Goal: Information Seeking & Learning: Learn about a topic

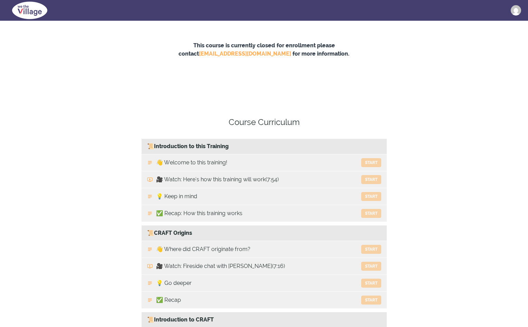
click at [515, 13] on img at bounding box center [516, 10] width 10 height 10
click at [443, 193] on div "Course Curriculum 📜Introduction to this Training Available in days days after y…" at bounding box center [264, 315] width 528 height 426
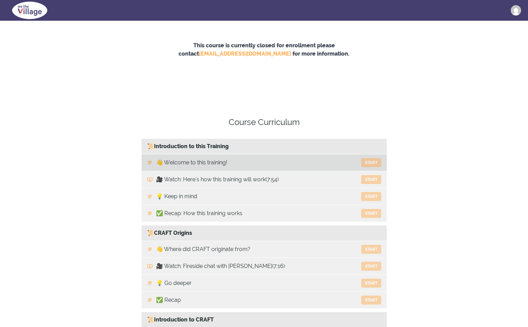
click at [364, 162] on button "Start" at bounding box center [371, 162] width 20 height 9
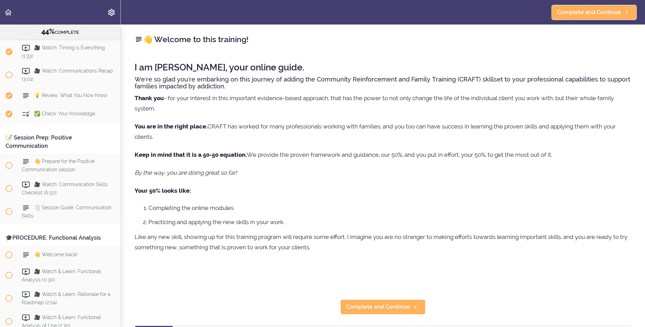
scroll to position [1936, 0]
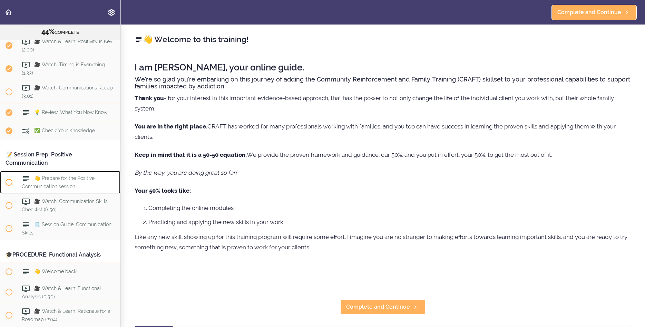
click at [71, 179] on span "👋 Prepare for the Positive Communication session" at bounding box center [58, 181] width 73 height 13
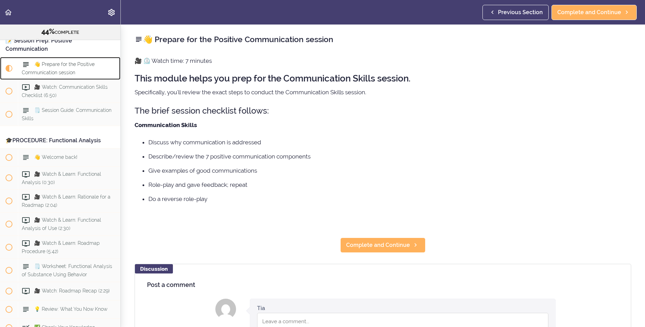
scroll to position [2055, 0]
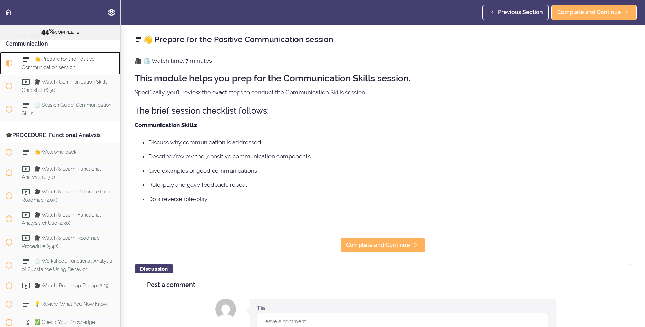
click at [44, 59] on span "👋 Prepare for the Positive Communication session" at bounding box center [58, 62] width 73 height 13
click at [184, 66] on p "🎥 ⏲️ Watch time: 7 minutes" at bounding box center [383, 61] width 497 height 10
click at [185, 38] on h2 "👋 Prepare for the Positive Communication session" at bounding box center [383, 39] width 497 height 12
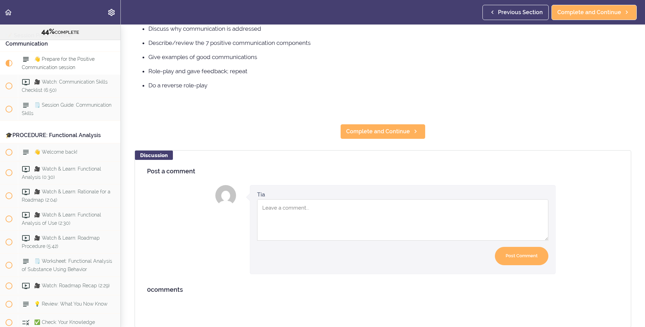
scroll to position [18, 0]
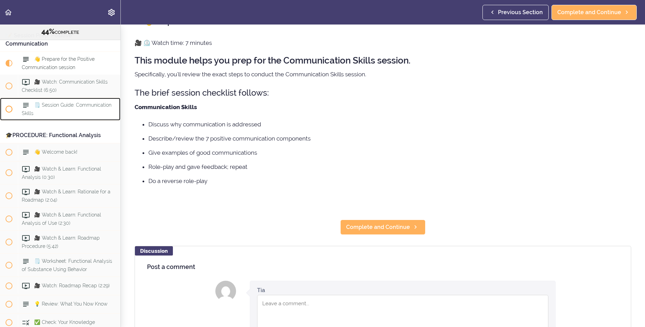
click at [97, 107] on span "🗒️ Session Guide: Communication Skills" at bounding box center [67, 108] width 90 height 13
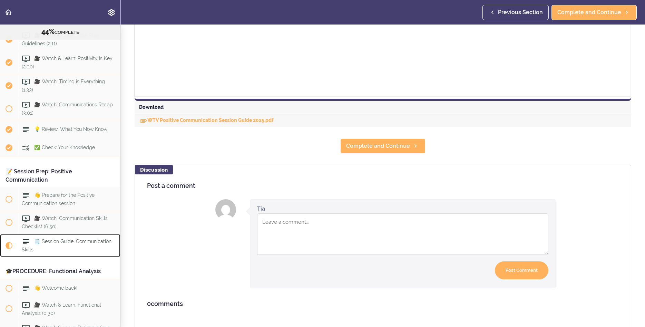
scroll to position [283, 0]
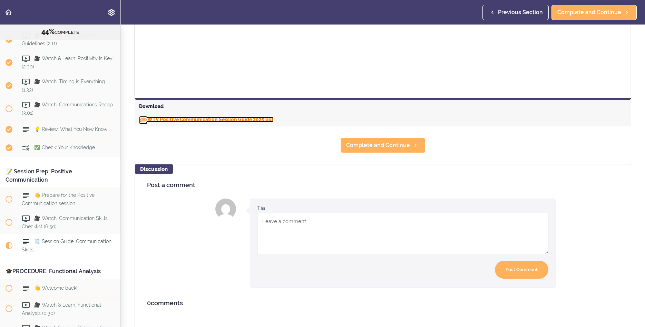
click at [188, 118] on link "WTV Positive Communication Session Guide 2025.pdf" at bounding box center [206, 120] width 135 height 6
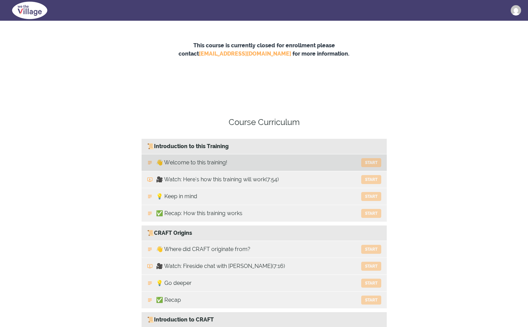
click at [373, 162] on button "Start" at bounding box center [371, 162] width 20 height 9
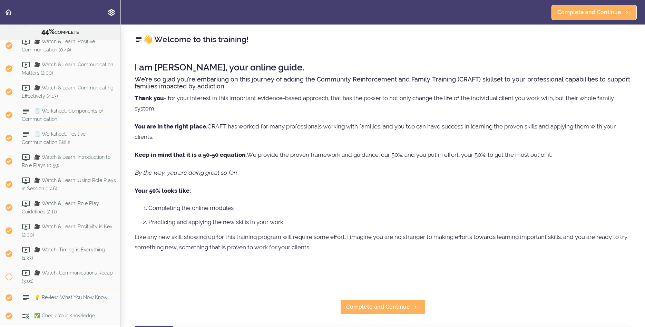
scroll to position [1790, 0]
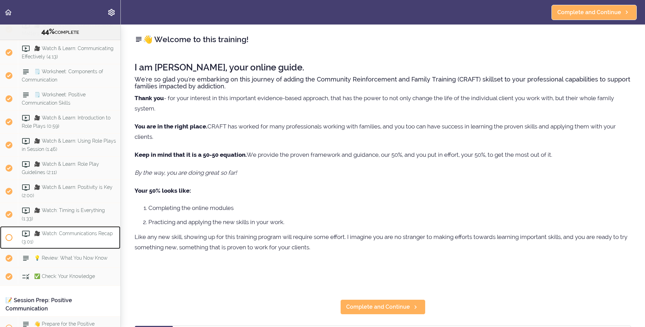
click at [55, 239] on span "🎥 Watch: Communications Recap (3:01)" at bounding box center [67, 237] width 91 height 13
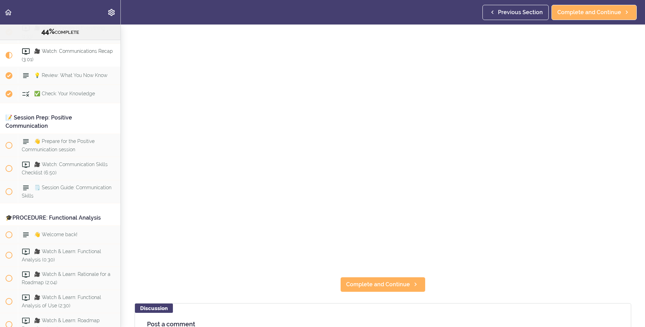
scroll to position [80, 0]
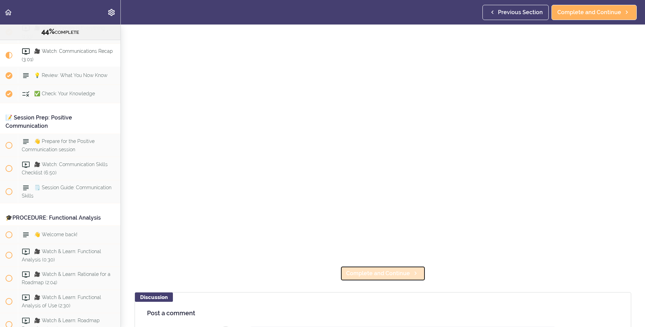
click at [384, 271] on span "Complete and Continue" at bounding box center [378, 273] width 64 height 8
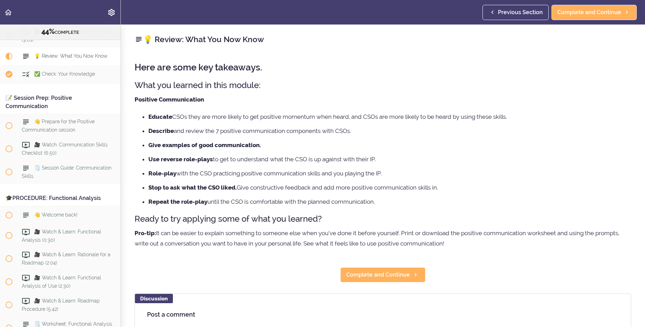
scroll to position [1996, 0]
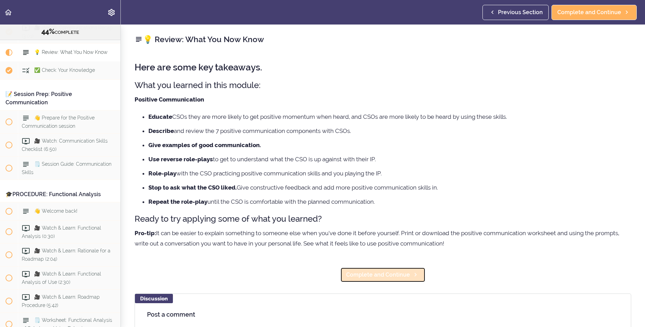
click at [400, 278] on span "Complete and Continue" at bounding box center [378, 275] width 64 height 8
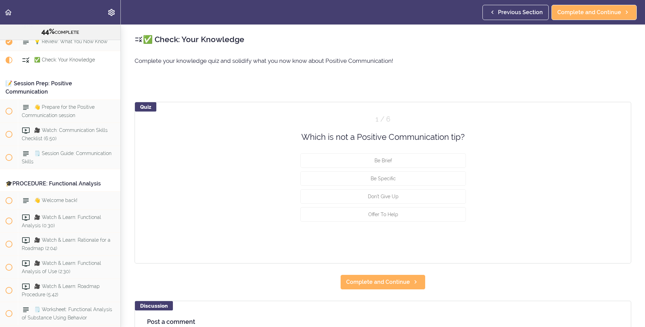
scroll to position [2014, 0]
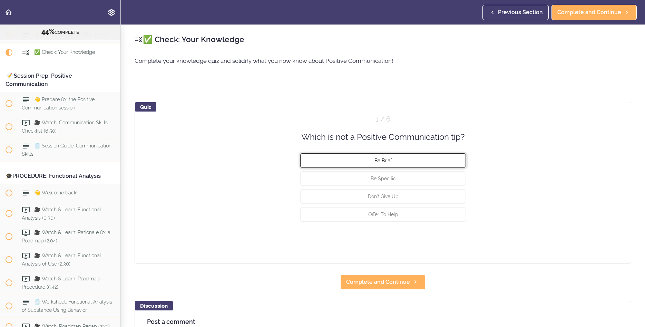
click at [388, 162] on span "Be Brief" at bounding box center [383, 161] width 18 height 6
click at [455, 237] on button "Check" at bounding box center [452, 241] width 27 height 10
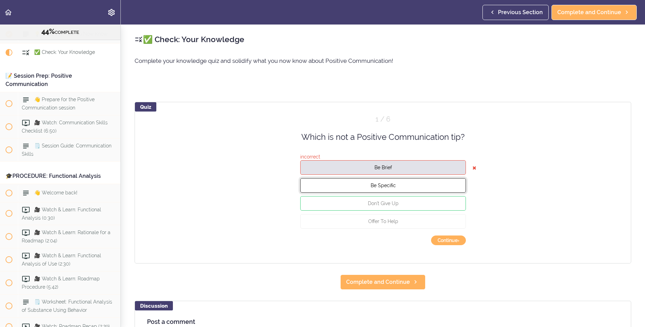
click at [387, 184] on span "Be Specific" at bounding box center [383, 186] width 25 height 6
click at [449, 241] on button "Continue ›" at bounding box center [448, 241] width 35 height 10
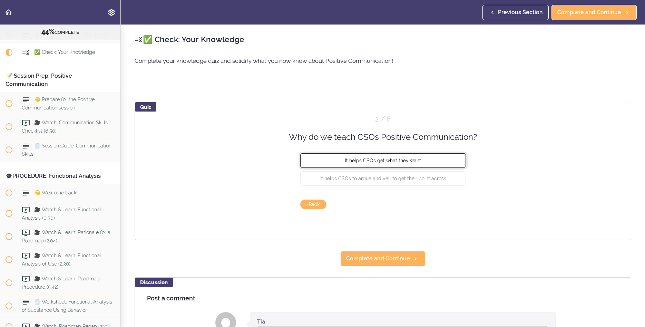
click at [413, 158] on span "It helps CSOs get what they want" at bounding box center [383, 161] width 76 height 6
click at [451, 202] on button "Check" at bounding box center [452, 205] width 27 height 10
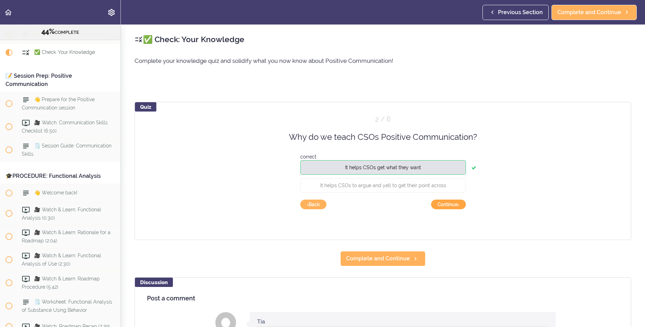
click at [447, 207] on button "Continue ›" at bounding box center [448, 205] width 35 height 10
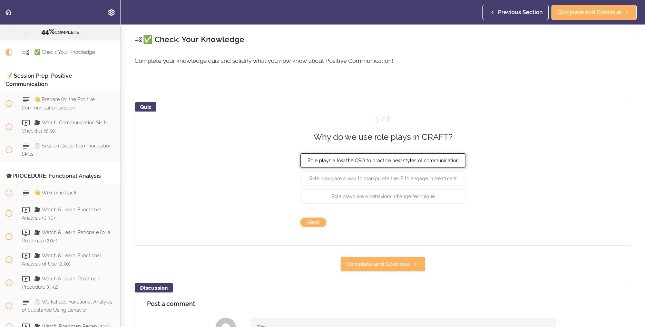
click at [438, 162] on span "Role plays allow the CSO to practice new styles of communication" at bounding box center [383, 161] width 151 height 6
click at [451, 223] on button "Check" at bounding box center [452, 223] width 27 height 10
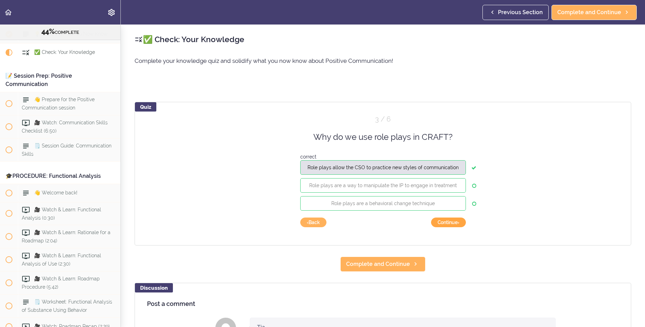
click at [455, 221] on button "Continue ›" at bounding box center [448, 223] width 35 height 10
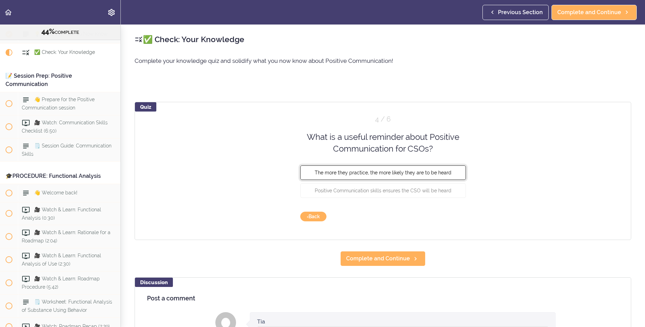
click at [425, 175] on span "The more they practice, the more likely they are to be heard" at bounding box center [383, 173] width 137 height 6
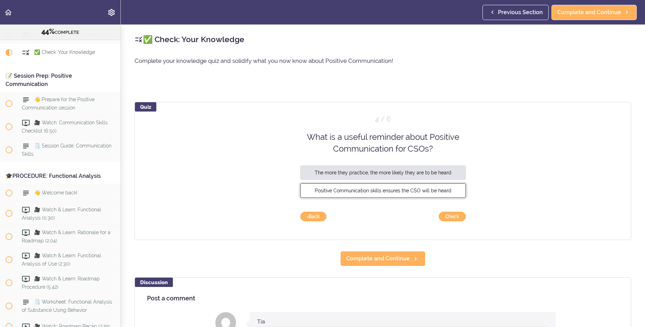
click at [436, 192] on span "Positive Communication skills ensures the CSO will be heard" at bounding box center [383, 191] width 137 height 6
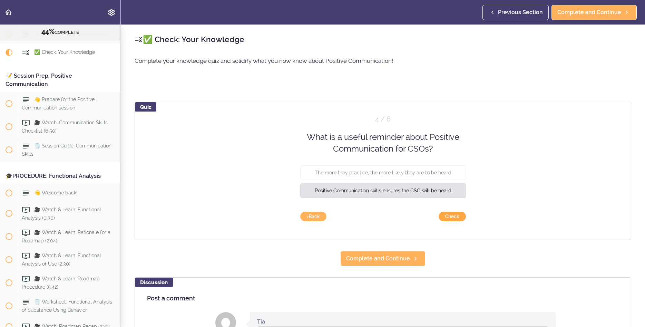
click at [461, 217] on button "Check" at bounding box center [452, 217] width 27 height 10
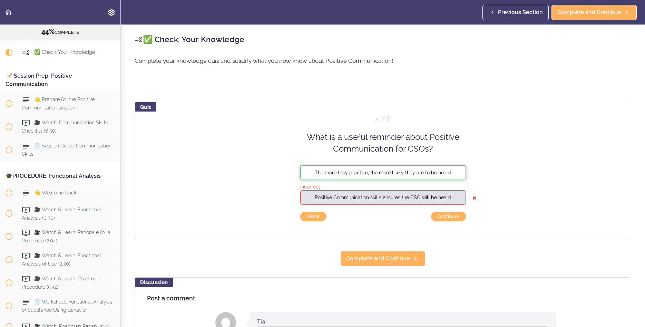
click at [445, 175] on span "The more they practice, the more likely they are to be heard" at bounding box center [383, 173] width 137 height 6
click at [366, 171] on span "The more they practice, the more likely they are to be heard" at bounding box center [383, 173] width 137 height 6
click at [309, 218] on button "‹ Back" at bounding box center [313, 217] width 26 height 10
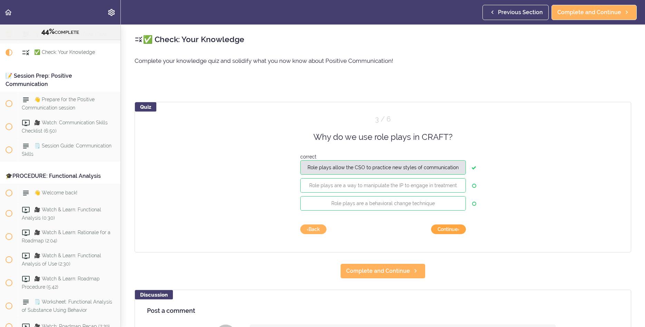
click at [451, 230] on button "Continue ›" at bounding box center [448, 229] width 35 height 10
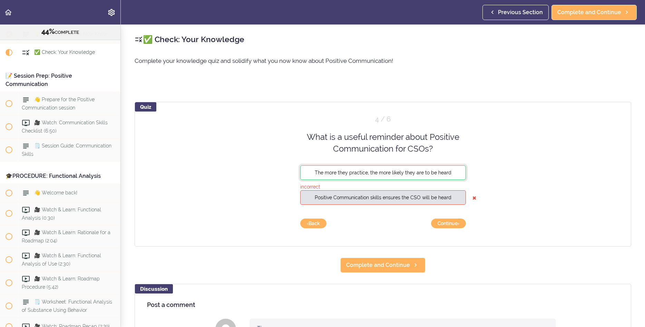
click at [411, 166] on button "The more they practice, the more likely they are to be heard" at bounding box center [383, 172] width 166 height 15
click at [410, 171] on span "The more they practice, the more likely they are to be heard" at bounding box center [383, 173] width 137 height 6
click at [447, 226] on button "Continue ›" at bounding box center [448, 224] width 35 height 10
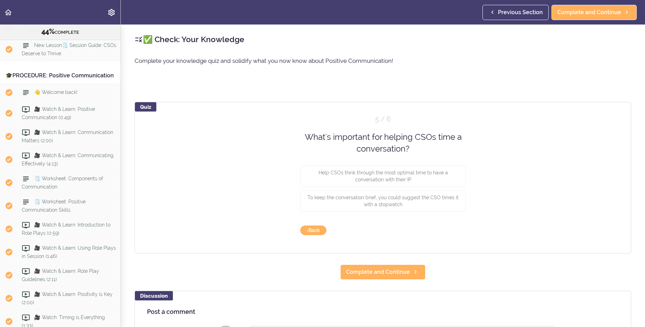
scroll to position [1672, 0]
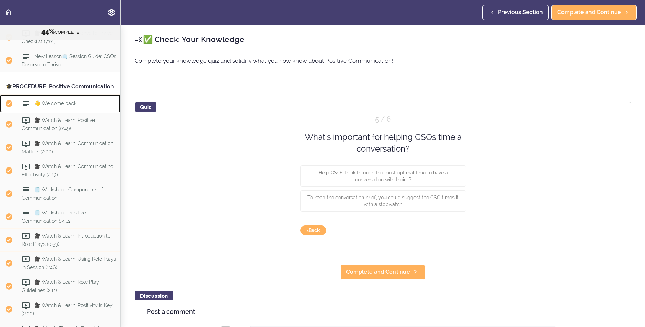
click at [98, 111] on div "👋 Welcome back!" at bounding box center [69, 103] width 103 height 15
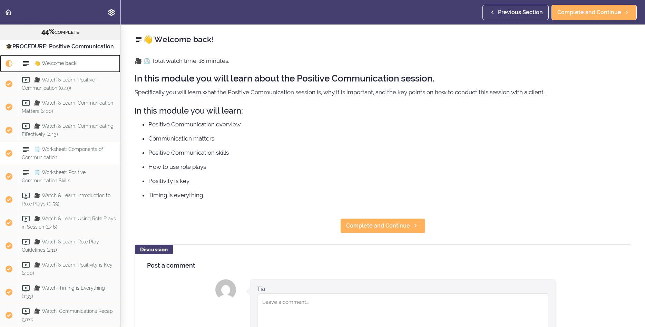
scroll to position [1726, 0]
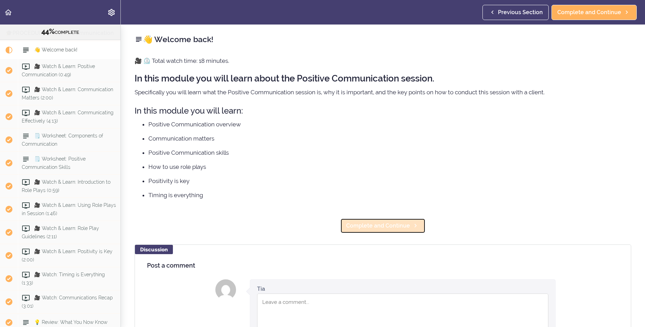
click at [394, 230] on span "Complete and Continue" at bounding box center [378, 226] width 64 height 8
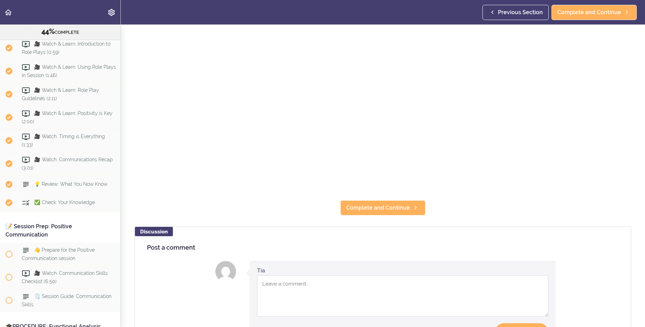
scroll to position [147, 0]
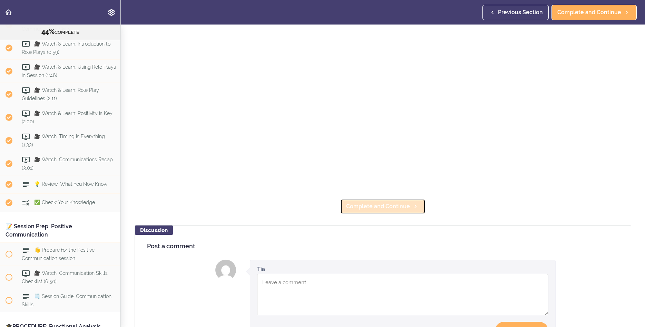
click at [396, 209] on span "Complete and Continue" at bounding box center [378, 206] width 64 height 8
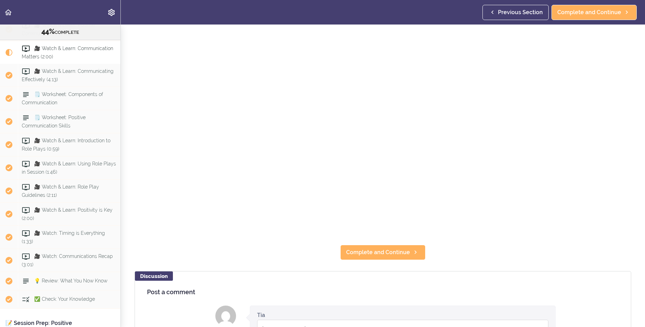
scroll to position [117, 0]
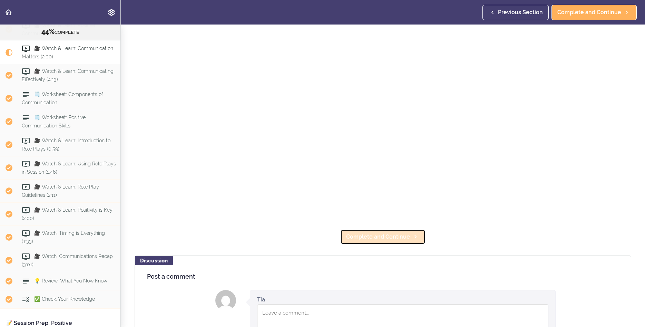
click at [360, 236] on span "Complete and Continue" at bounding box center [378, 237] width 64 height 8
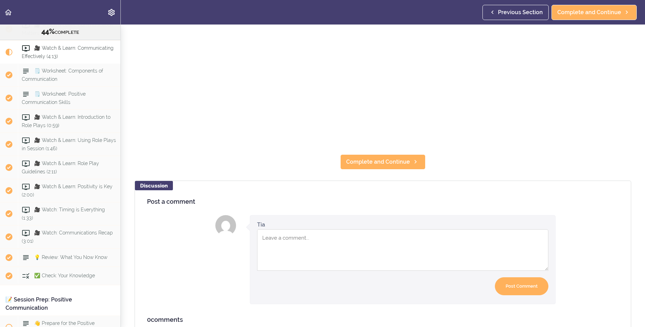
scroll to position [222, 0]
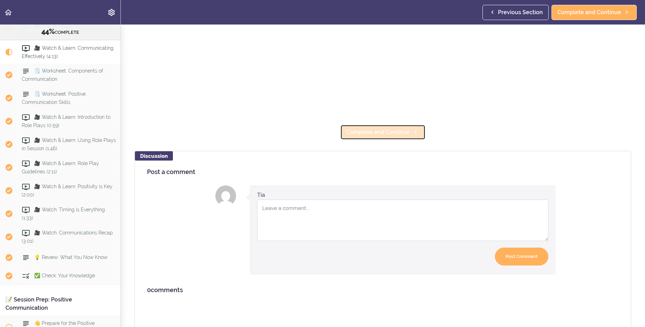
click at [409, 137] on link "Complete and Continue" at bounding box center [383, 132] width 85 height 15
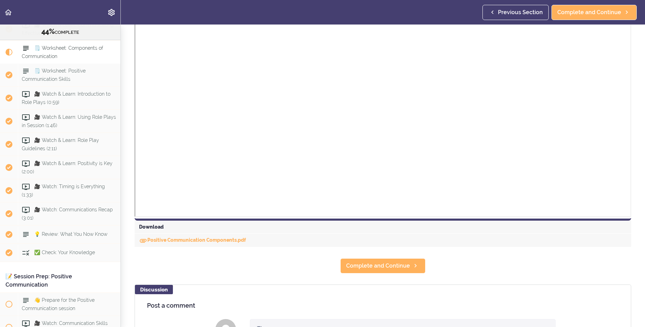
scroll to position [189, 0]
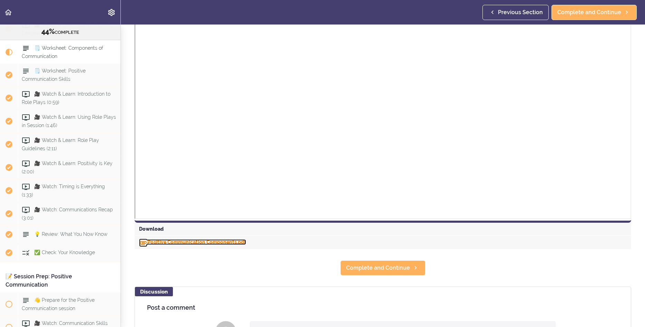
click at [225, 242] on link "Positive Communication Components.pdf" at bounding box center [192, 242] width 107 height 6
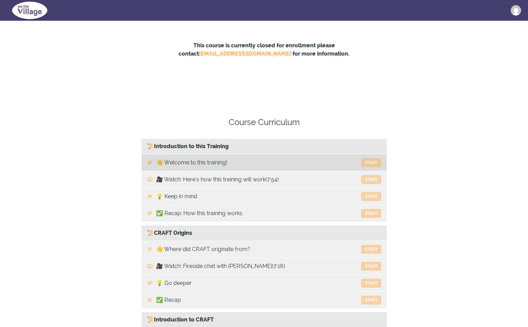
click at [356, 161] on link "👋 Welcome to this training! Start" at bounding box center [264, 162] width 245 height 17
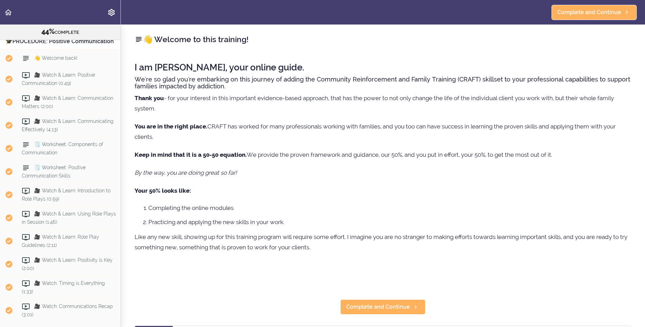
scroll to position [1711, 0]
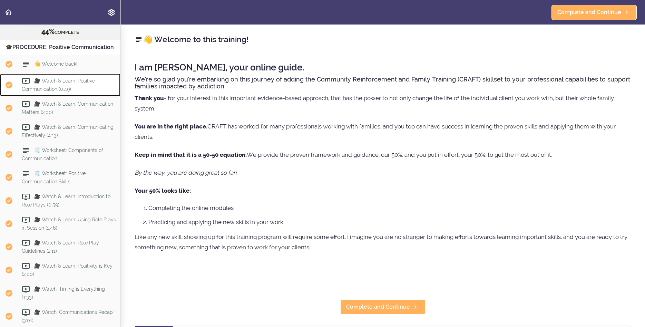
click at [96, 94] on div "🎥 Watch & Learn: Positive Communication (0:49)" at bounding box center [69, 85] width 103 height 23
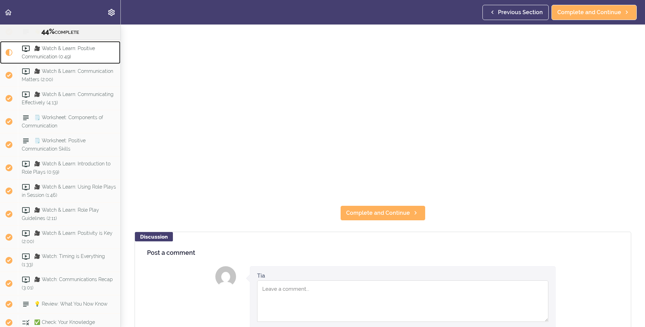
scroll to position [141, 0]
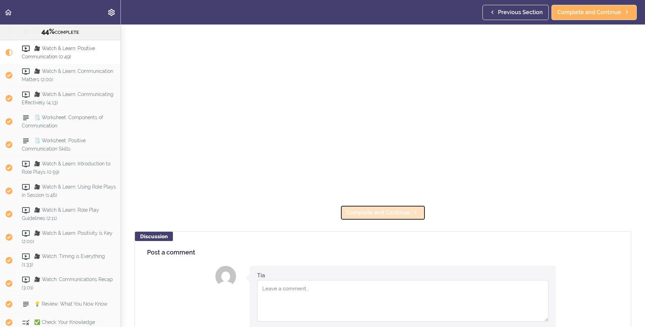
click at [354, 213] on span "Complete and Continue" at bounding box center [378, 213] width 64 height 8
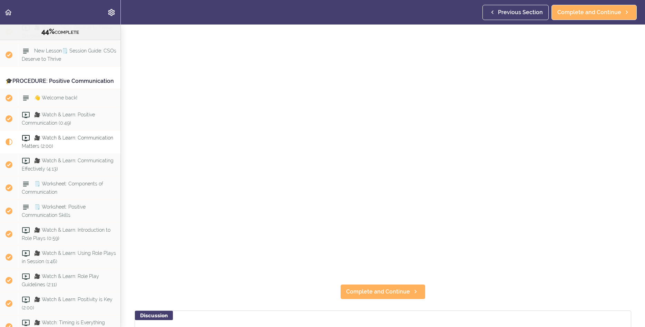
scroll to position [64, 0]
click at [384, 290] on span "Complete and Continue" at bounding box center [378, 290] width 64 height 8
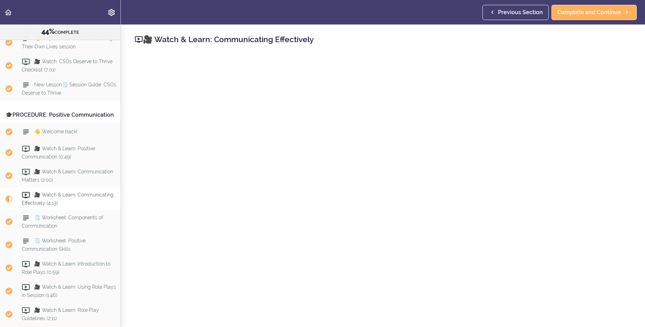
scroll to position [1661, 0]
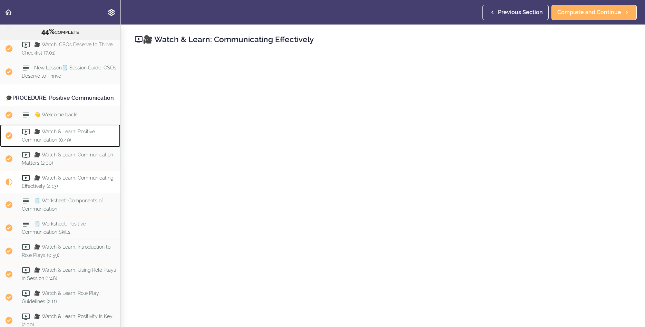
click at [89, 146] on div "🎥 Watch & Learn: Positive Communication (0:49)" at bounding box center [69, 135] width 103 height 23
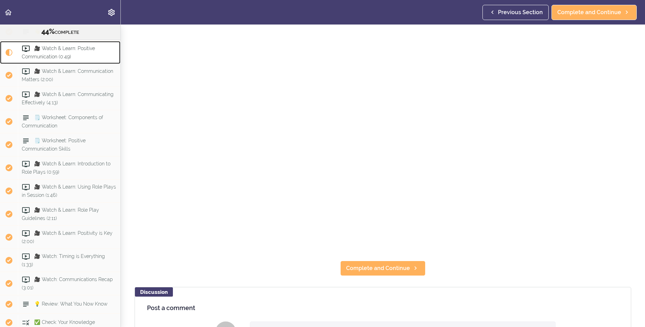
scroll to position [88, 0]
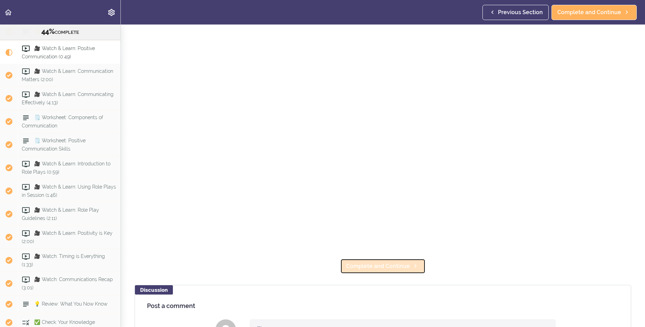
click at [362, 267] on span "Complete and Continue" at bounding box center [378, 266] width 64 height 8
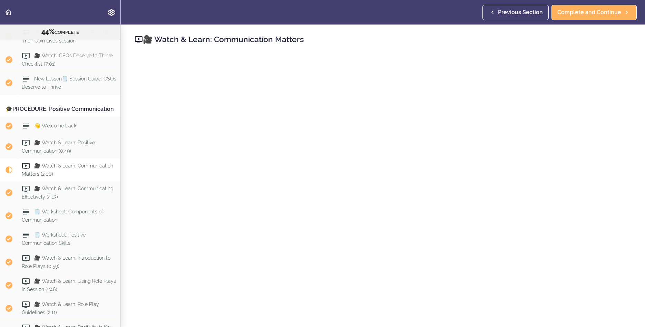
scroll to position [1644, 0]
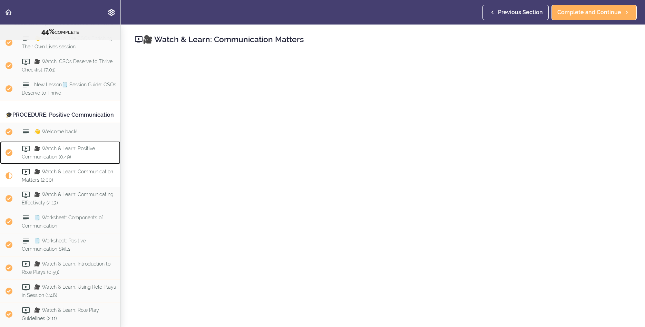
click at [84, 157] on span "🎥 Watch & Learn: Positive Communication (0:49)" at bounding box center [58, 152] width 73 height 13
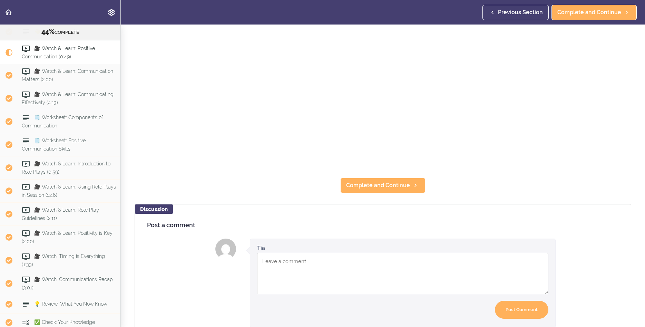
scroll to position [171, 0]
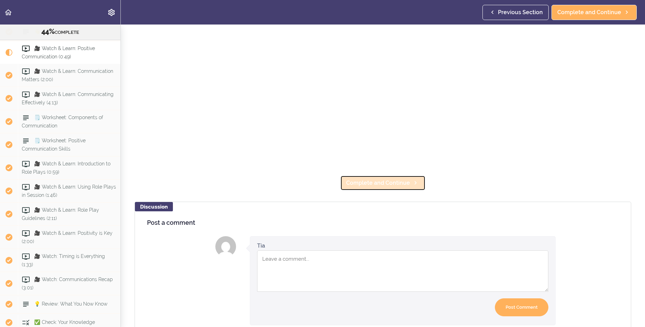
click at [358, 179] on span "Complete and Continue" at bounding box center [378, 183] width 64 height 8
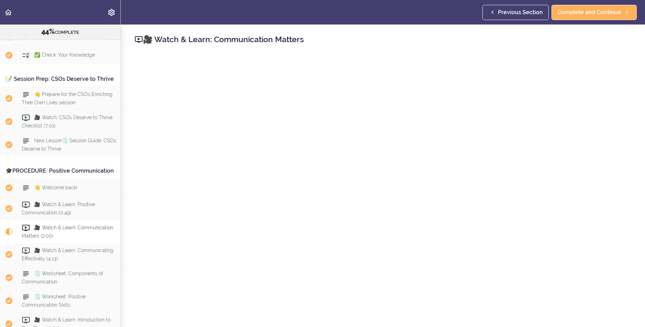
scroll to position [1610, 0]
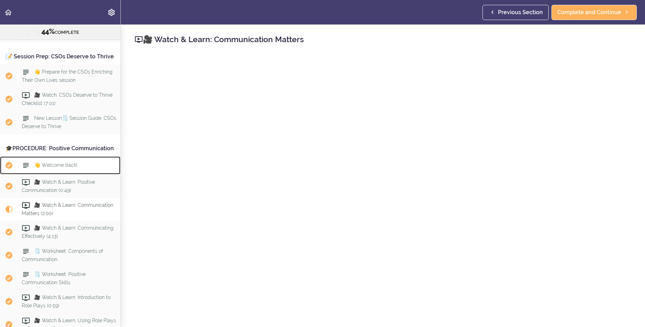
click at [83, 173] on div "👋 Welcome back!" at bounding box center [69, 165] width 103 height 15
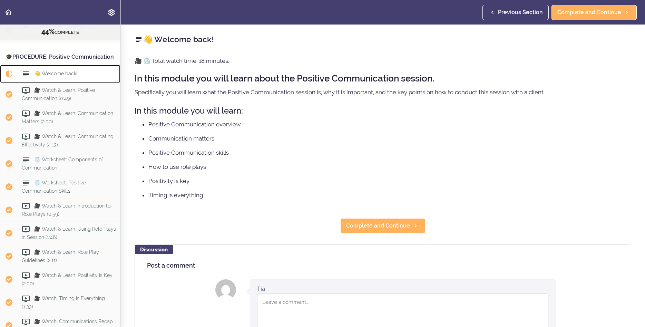
scroll to position [1726, 0]
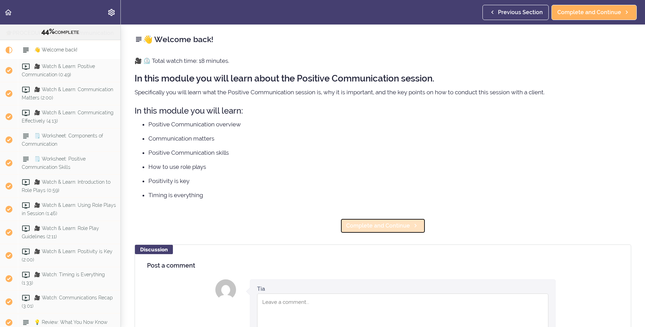
click at [405, 228] on span "Complete and Continue" at bounding box center [378, 226] width 64 height 8
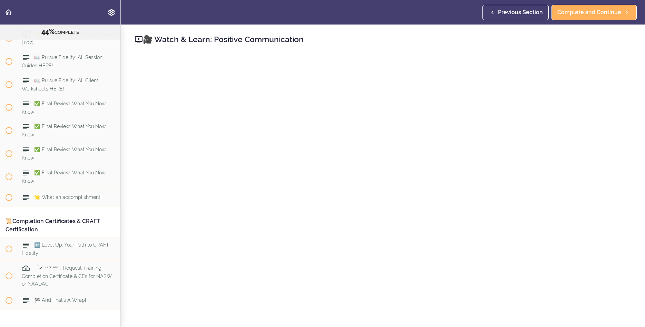
scroll to position [4494, 0]
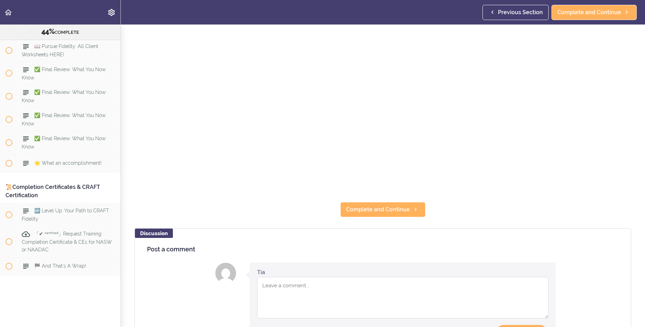
drag, startPoint x: 16, startPoint y: 90, endPoint x: 60, endPoint y: 343, distance: 257.0
click at [60, 327] on div "Online Program: CRAFT Training for Professionals (Trainer-Led) 44% COMPLETE 📜In…" at bounding box center [60, 176] width 121 height 303
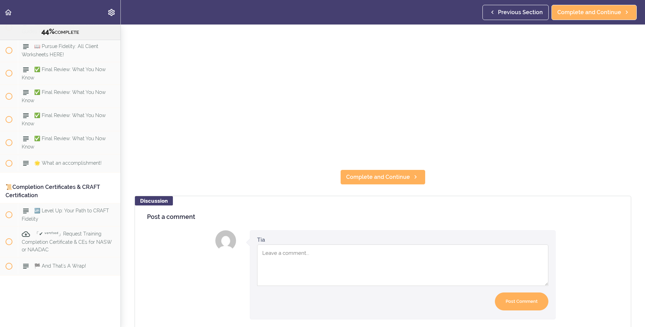
click at [138, 167] on section "Online Program: CRAFT Training for Professionals (Trainer-Led) 44% COMPLETE 📜In…" at bounding box center [322, 176] width 645 height 303
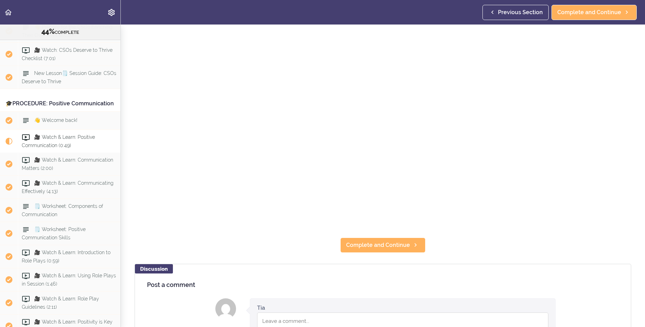
scroll to position [126, 0]
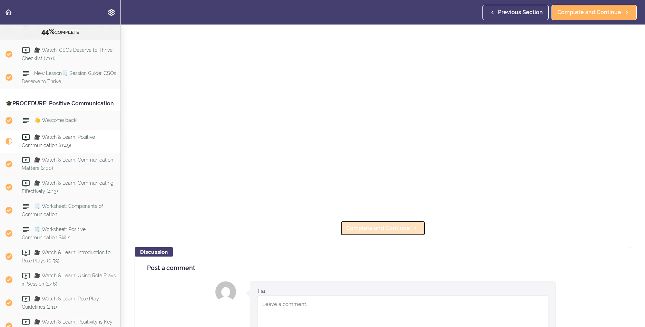
click at [377, 228] on span "Complete and Continue" at bounding box center [378, 228] width 64 height 8
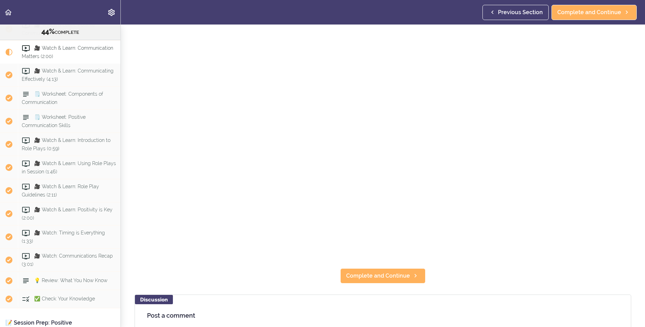
scroll to position [85, 0]
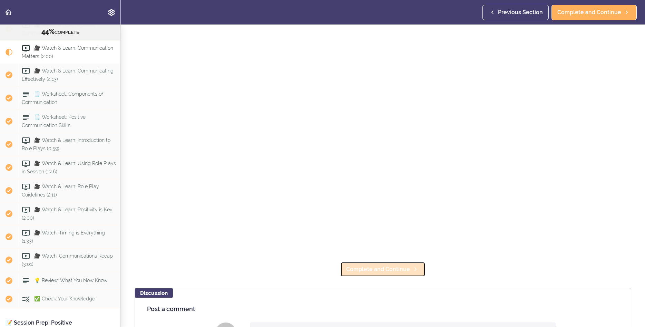
click at [383, 273] on span "Complete and Continue" at bounding box center [378, 269] width 64 height 8
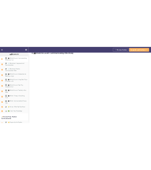
scroll to position [19, 0]
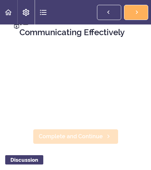
click at [78, 140] on span "Complete and Continue" at bounding box center [71, 137] width 64 height 8
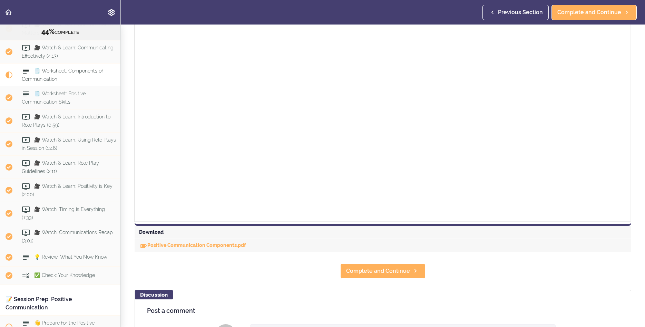
scroll to position [203, 0]
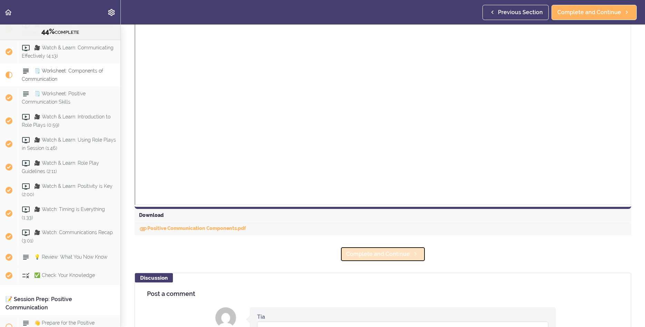
click at [402, 253] on span "Complete and Continue" at bounding box center [378, 254] width 64 height 8
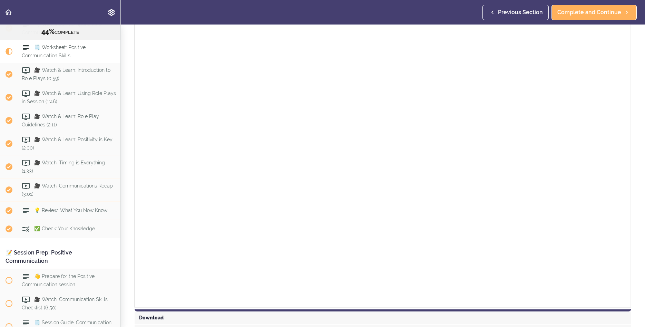
scroll to position [137, 0]
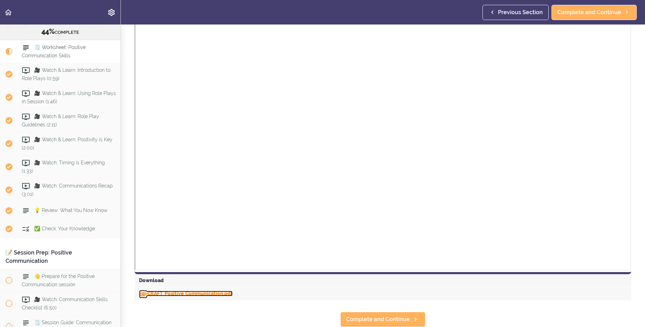
click at [208, 295] on link "CRAFT_Positive_Communication.pdf" at bounding box center [186, 294] width 94 height 6
click at [385, 319] on span "Complete and Continue" at bounding box center [378, 319] width 64 height 8
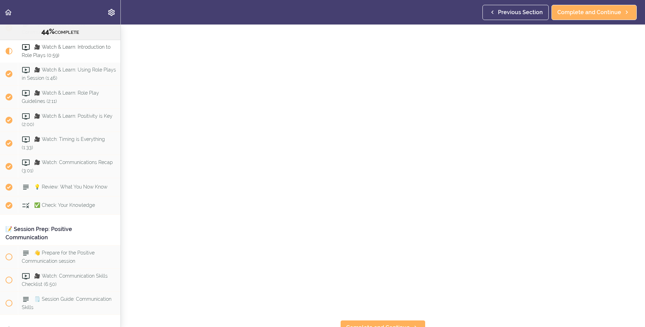
scroll to position [35, 0]
click at [356, 315] on link "Complete and Continue" at bounding box center [383, 319] width 85 height 15
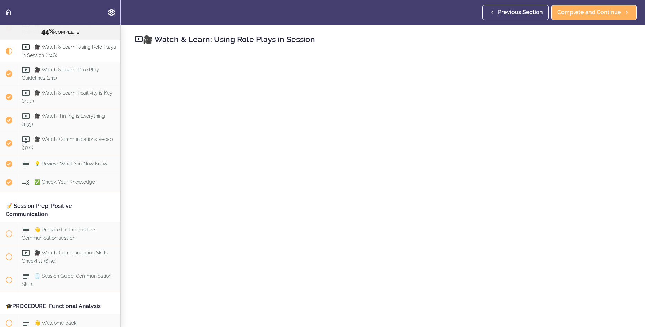
scroll to position [35, 0]
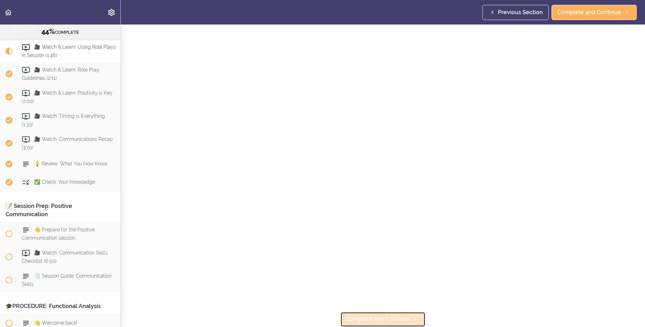
click at [372, 319] on span "Complete and Continue" at bounding box center [378, 319] width 64 height 8
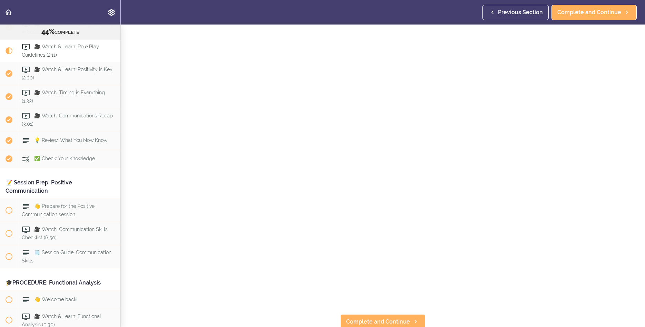
scroll to position [35, 0]
click at [395, 322] on span "Complete and Continue" at bounding box center [378, 319] width 64 height 8
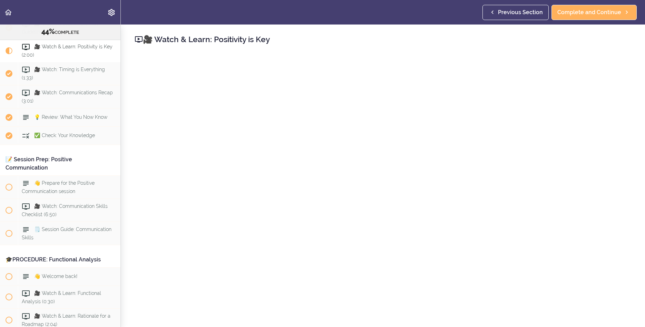
scroll to position [1931, 0]
click at [528, 169] on div "🎥 Watch & Learn: Positivity is Key Complete and Continue Discussion Post a comm…" at bounding box center [383, 176] width 525 height 303
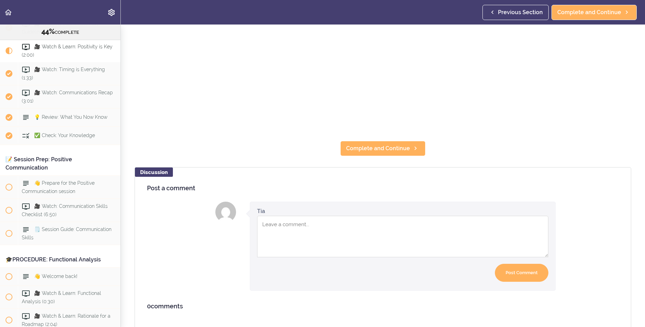
scroll to position [209, 0]
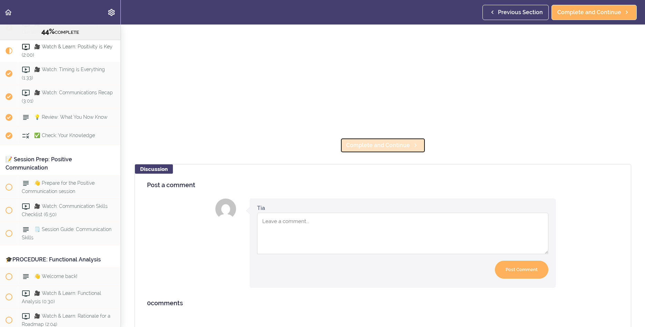
click at [372, 144] on span "Complete and Continue" at bounding box center [378, 145] width 64 height 8
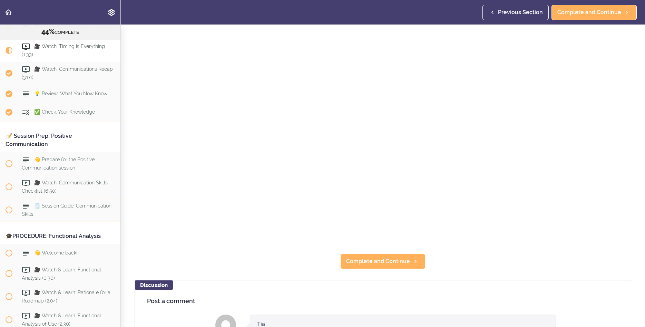
scroll to position [94, 0]
click at [356, 261] on span "Complete and Continue" at bounding box center [378, 260] width 64 height 8
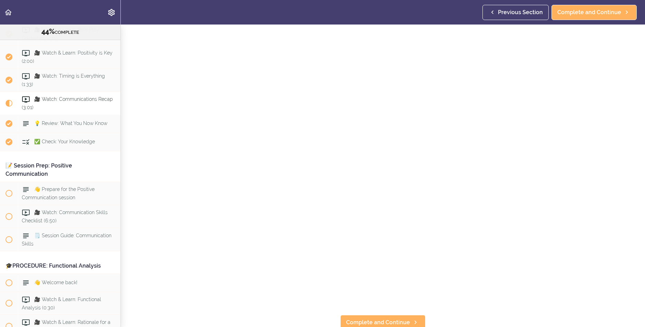
scroll to position [32, 0]
click at [370, 322] on span "Complete and Continue" at bounding box center [378, 322] width 64 height 8
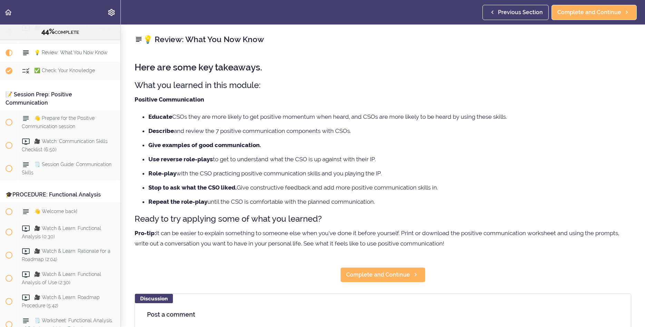
scroll to position [1996, 0]
click at [385, 274] on span "Complete and Continue" at bounding box center [378, 275] width 64 height 8
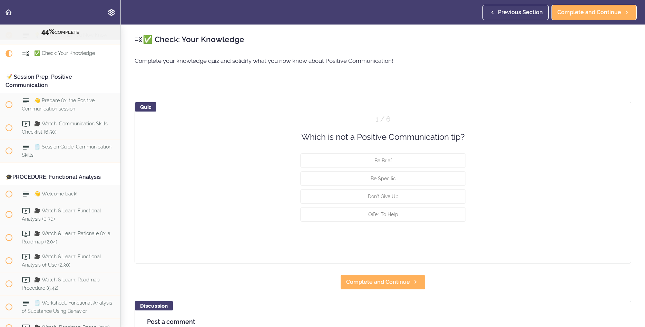
scroll to position [2014, 0]
click at [406, 178] on button "Be Specific" at bounding box center [383, 178] width 166 height 15
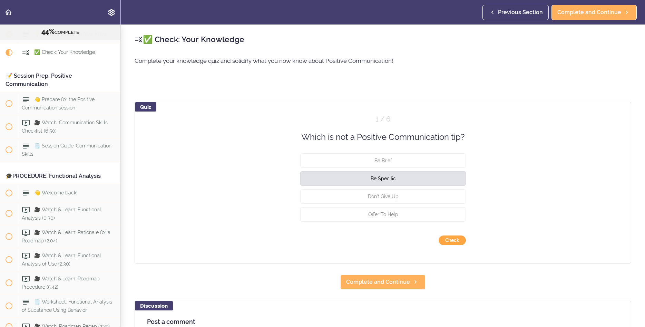
click at [458, 241] on button "Check" at bounding box center [452, 241] width 27 height 10
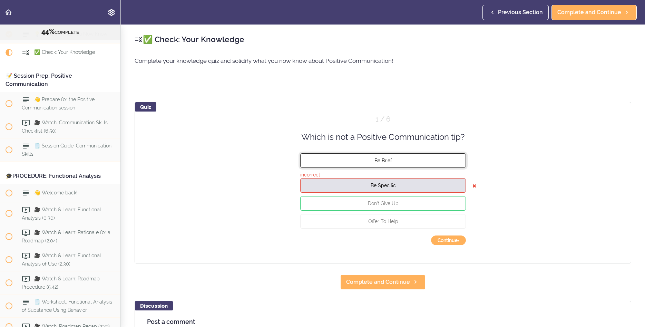
click at [392, 157] on button "Be Brief" at bounding box center [383, 160] width 166 height 15
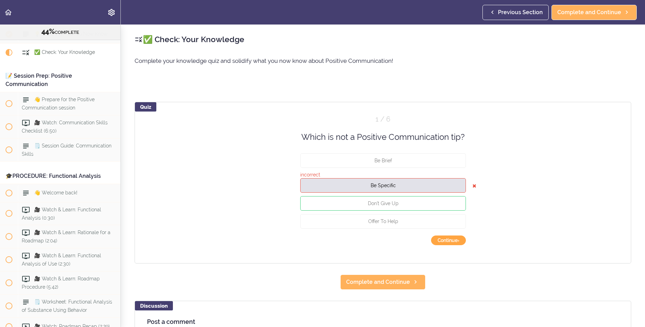
click at [453, 242] on button "Continue ›" at bounding box center [448, 241] width 35 height 10
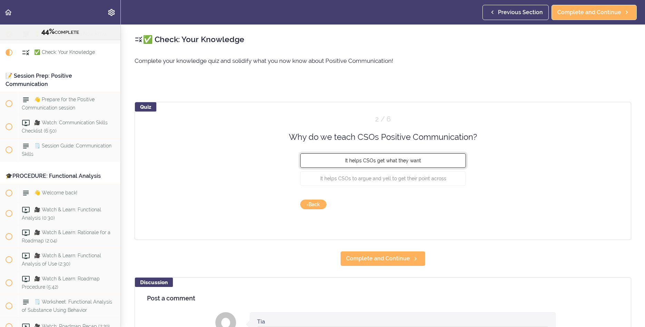
click at [393, 161] on span "It helps CSOs get what they want" at bounding box center [383, 161] width 76 height 6
click at [455, 202] on button "Check" at bounding box center [452, 205] width 27 height 10
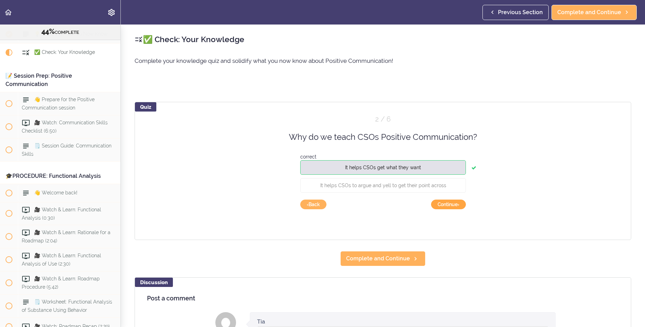
click at [448, 206] on button "Continue ›" at bounding box center [448, 205] width 35 height 10
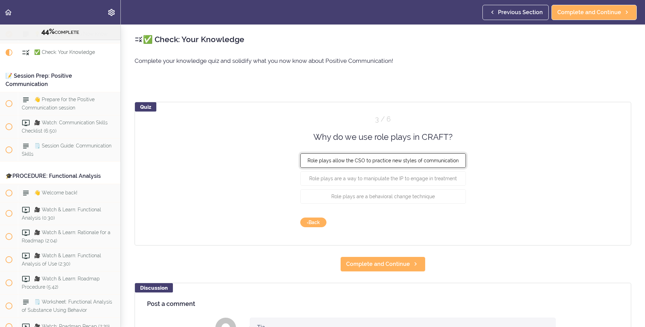
click at [429, 164] on button "Role plays allow the CSO to practice new styles of communication" at bounding box center [383, 160] width 166 height 15
click at [455, 223] on button "Check" at bounding box center [452, 223] width 27 height 10
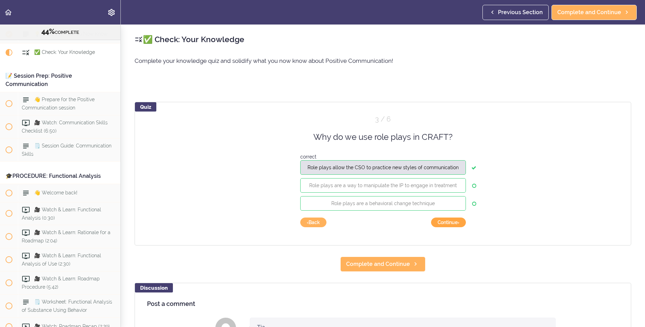
click at [453, 223] on button "Continue ›" at bounding box center [448, 223] width 35 height 10
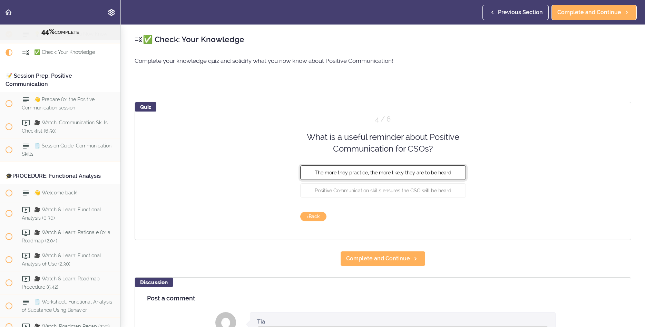
click at [372, 173] on span "The more they practice, the more likely they are to be heard" at bounding box center [383, 173] width 137 height 6
click at [453, 214] on button "Check" at bounding box center [452, 217] width 27 height 10
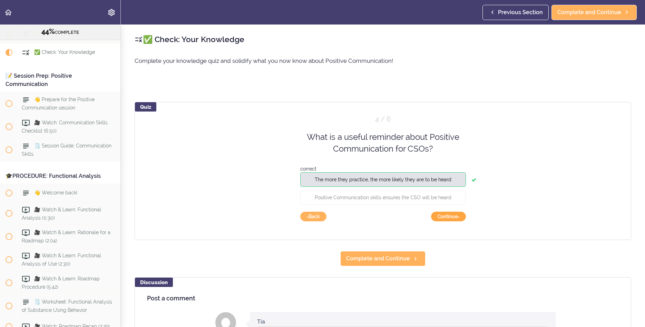
click at [456, 218] on button "Continue ›" at bounding box center [448, 217] width 35 height 10
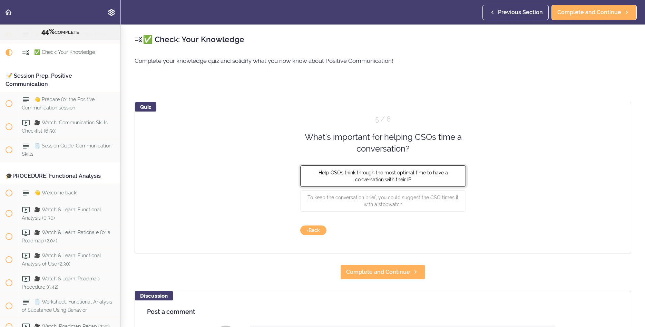
click at [430, 178] on button "Help CSOs think through the most optimal time to have a conversation with their…" at bounding box center [383, 175] width 166 height 21
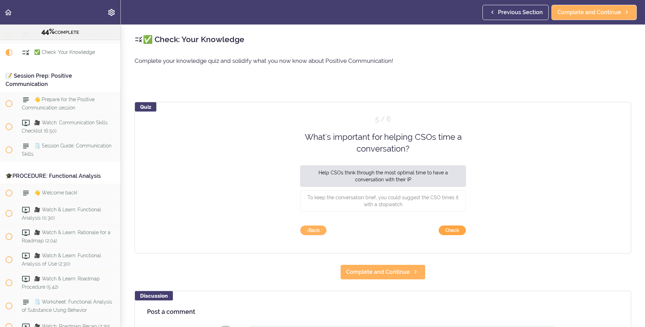
click at [454, 229] on button "Check" at bounding box center [452, 231] width 27 height 10
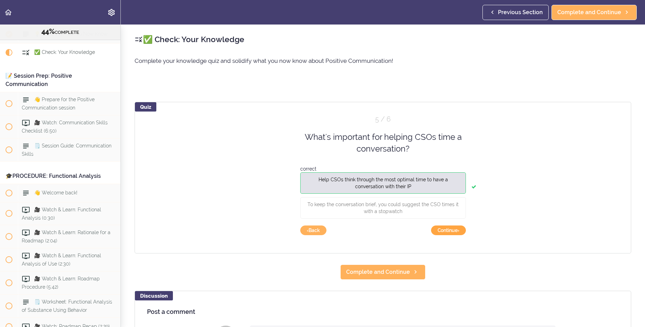
click at [445, 230] on button "Continue ›" at bounding box center [448, 231] width 35 height 10
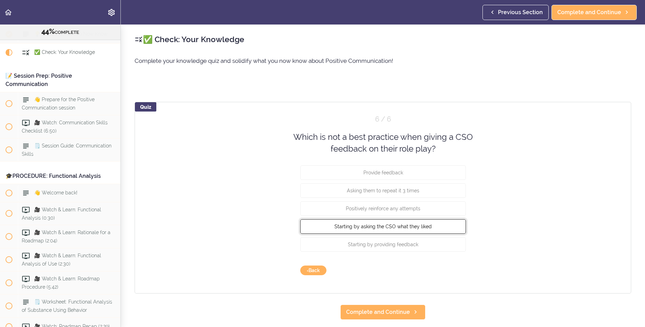
click at [367, 228] on span "Starting by asking the CSO what they liked" at bounding box center [383, 226] width 97 height 6
click at [456, 272] on button "Check" at bounding box center [452, 271] width 27 height 10
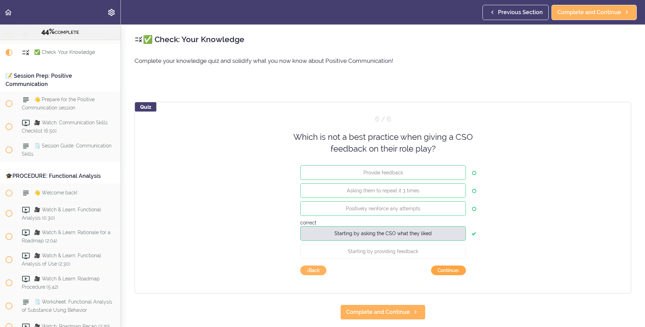
click at [456, 272] on button "Continue ›" at bounding box center [448, 271] width 35 height 10
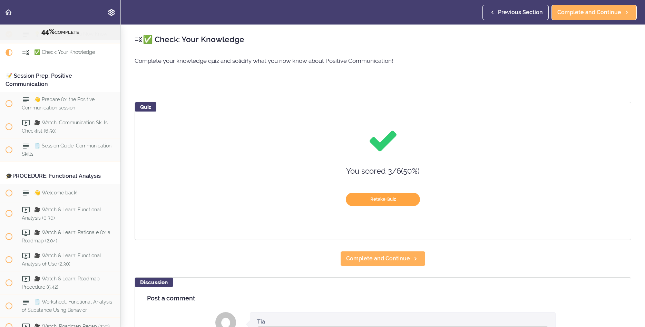
click at [384, 201] on button "Retake Quiz" at bounding box center [383, 199] width 74 height 13
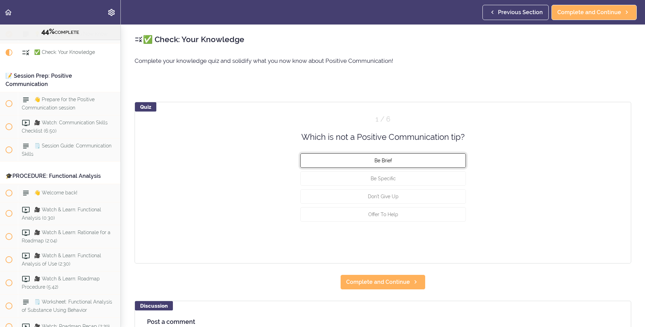
click at [400, 158] on button "Be Brief" at bounding box center [383, 160] width 166 height 15
click at [449, 239] on button "Check" at bounding box center [452, 241] width 27 height 10
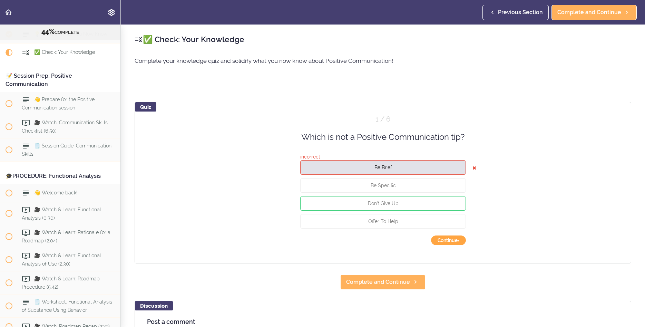
click at [446, 238] on button "Continue ›" at bounding box center [448, 241] width 35 height 10
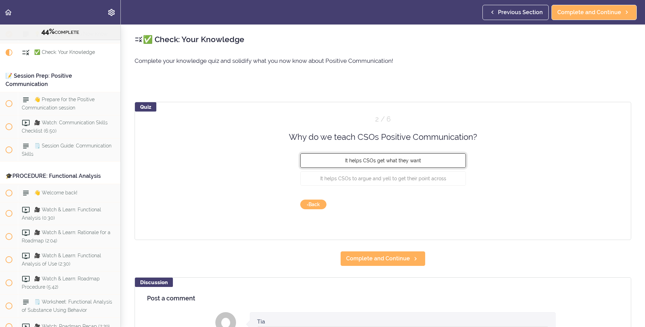
click at [412, 162] on span "It helps CSOs get what they want" at bounding box center [383, 161] width 76 height 6
click at [456, 208] on button "Check" at bounding box center [452, 205] width 27 height 10
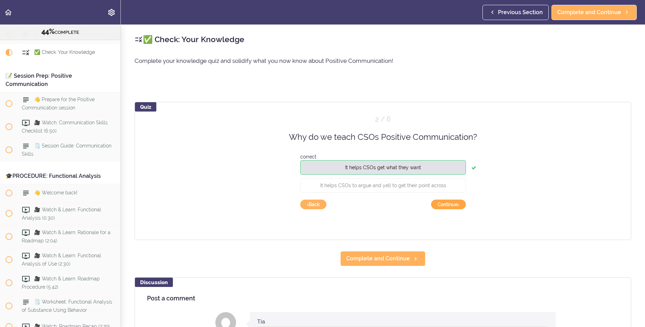
click at [456, 208] on button "Continue ›" at bounding box center [448, 205] width 35 height 10
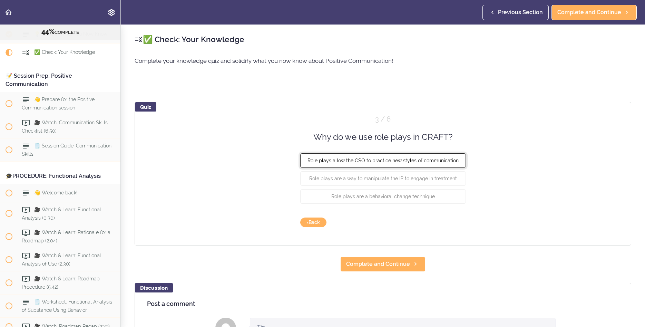
click at [457, 162] on button "Role plays allow the CSO to practice new styles of communication" at bounding box center [383, 160] width 166 height 15
click at [453, 222] on button "Check" at bounding box center [452, 223] width 27 height 10
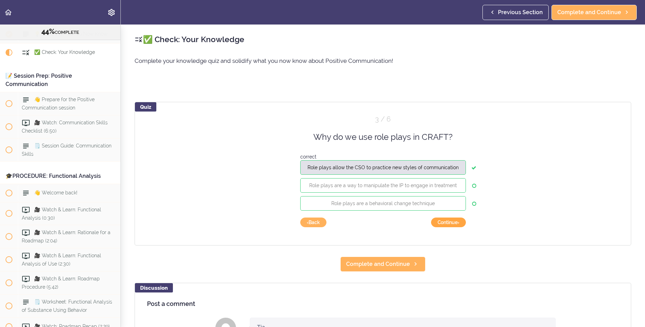
click at [453, 222] on button "Continue ›" at bounding box center [448, 223] width 35 height 10
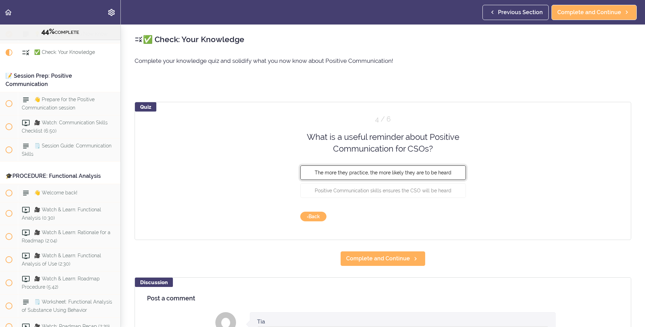
click at [366, 173] on span "The more they practice, the more likely they are to be heard" at bounding box center [383, 173] width 137 height 6
click at [453, 215] on button "Check" at bounding box center [452, 217] width 27 height 10
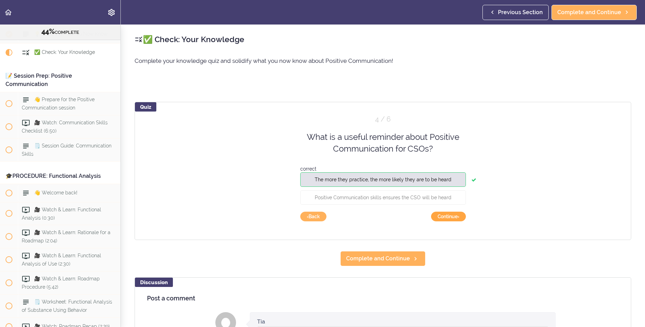
click at [452, 215] on button "Continue ›" at bounding box center [448, 217] width 35 height 10
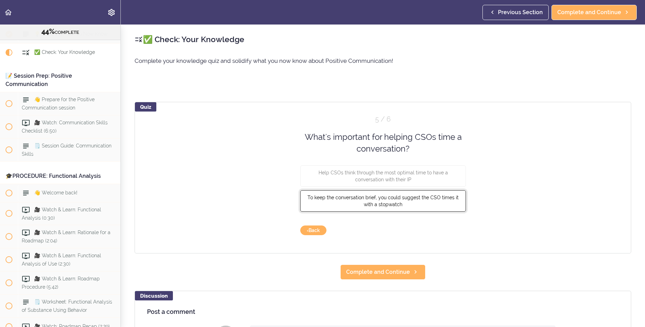
click at [392, 207] on span "To keep the conversation brief, you could suggest the CSO times it with a stopw…" at bounding box center [383, 200] width 151 height 12
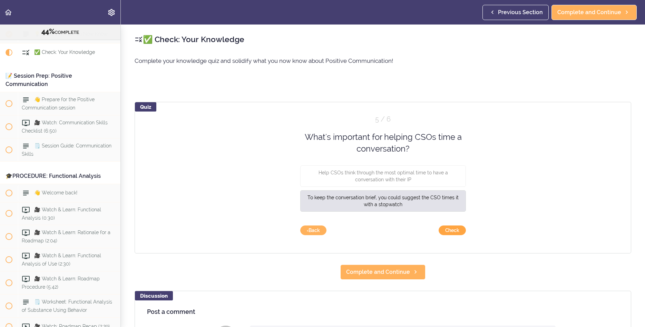
click at [449, 229] on button "Check" at bounding box center [452, 231] width 27 height 10
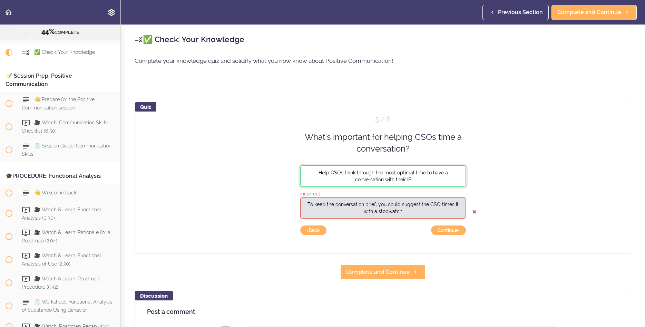
click at [450, 179] on button "Help CSOs think through the most optimal time to have a conversation with their…" at bounding box center [383, 175] width 166 height 21
click at [394, 272] on span "Complete and Continue" at bounding box center [378, 272] width 64 height 8
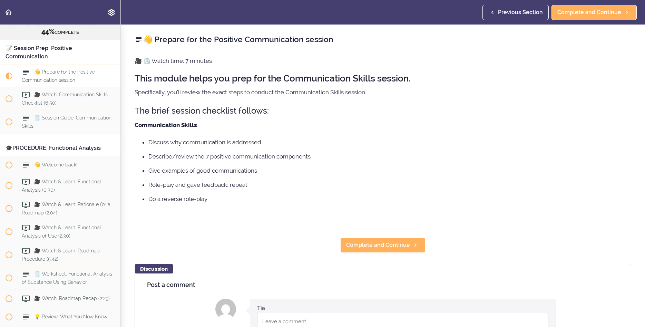
scroll to position [2055, 0]
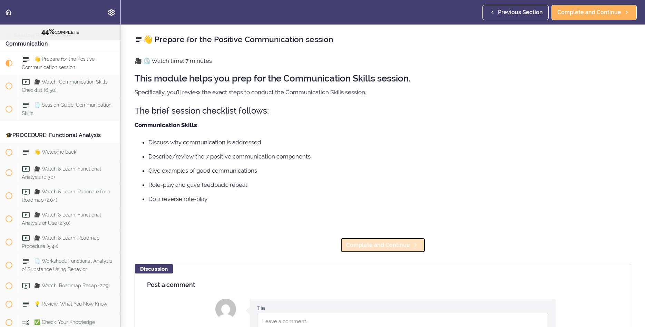
click at [392, 248] on span "Complete and Continue" at bounding box center [378, 245] width 64 height 8
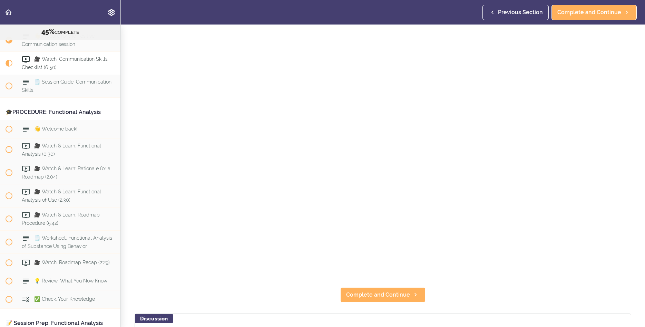
scroll to position [1950, 0]
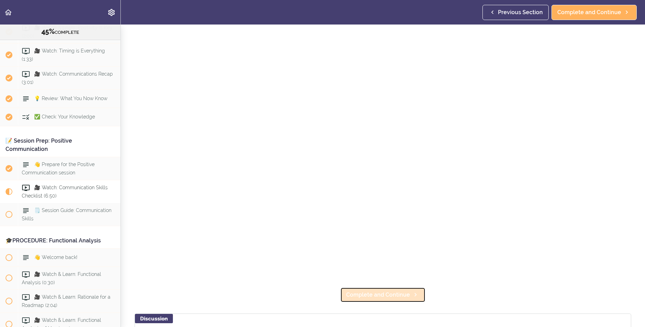
click at [400, 297] on span "Complete and Continue" at bounding box center [378, 295] width 64 height 8
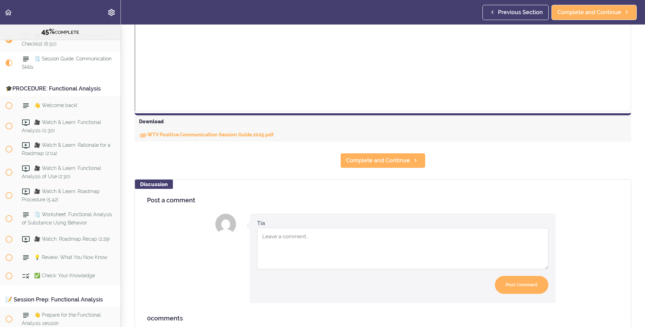
scroll to position [267, 0]
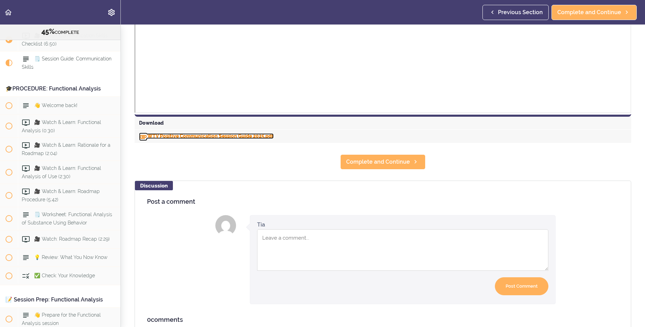
click at [232, 138] on link "WTV Positive Communication Session Guide 2025.pdf" at bounding box center [206, 136] width 135 height 6
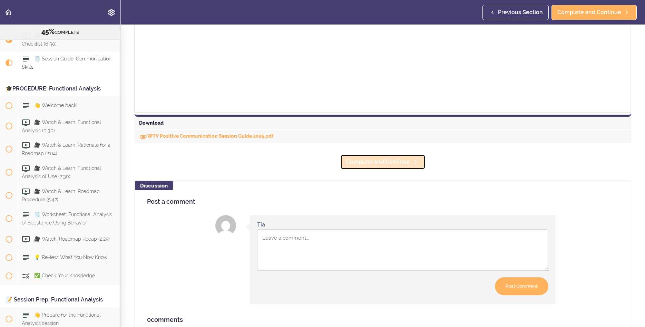
click at [366, 159] on span "Complete and Continue" at bounding box center [378, 162] width 64 height 8
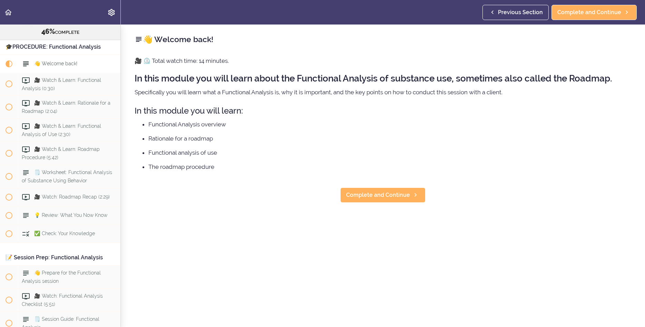
scroll to position [2148, 0]
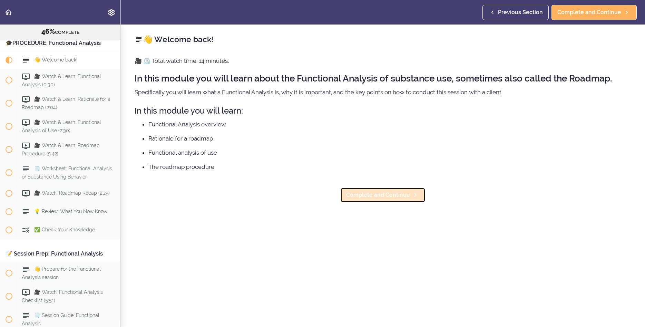
click at [382, 195] on span "Complete and Continue" at bounding box center [378, 195] width 64 height 8
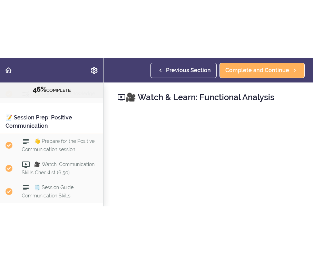
scroll to position [2166, 0]
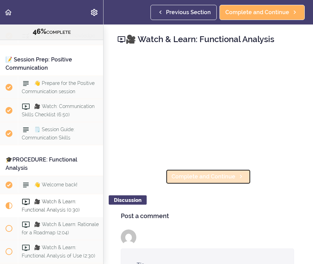
click at [211, 175] on span "Complete and Continue" at bounding box center [204, 177] width 64 height 8
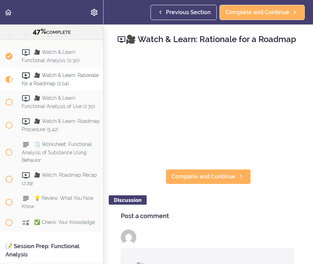
scroll to position [2344, 0]
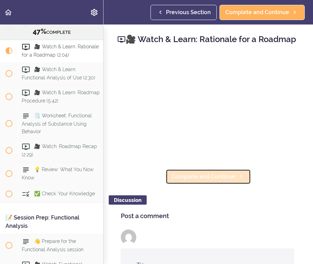
click at [221, 181] on span "Complete and Continue" at bounding box center [204, 177] width 64 height 8
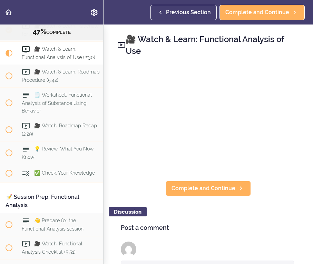
scroll to position [2368, 0]
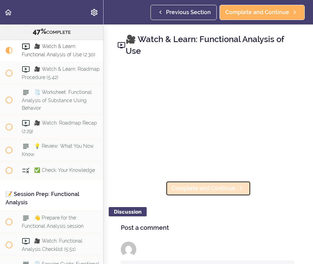
click at [212, 186] on span "Complete and Continue" at bounding box center [204, 188] width 64 height 8
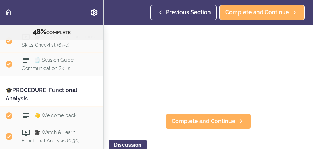
scroll to position [2236, 0]
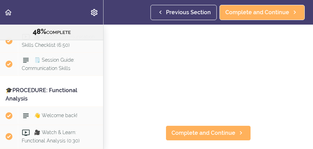
click at [293, 128] on section "Online Program: CRAFT Training for Professionals (Trainer-Led) 48% COMPLETE 📜In…" at bounding box center [156, 87] width 313 height 124
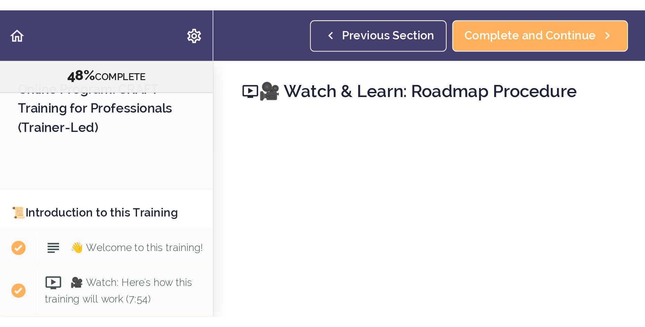
scroll to position [2399, 0]
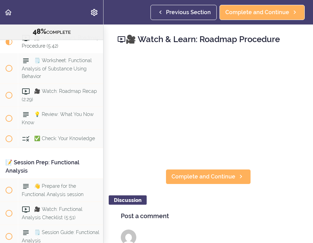
click at [283, 148] on div "🎥 Watch & Learn: Roadmap Procedure Complete and Continue Discussion Post a comm…" at bounding box center [209, 134] width 210 height 219
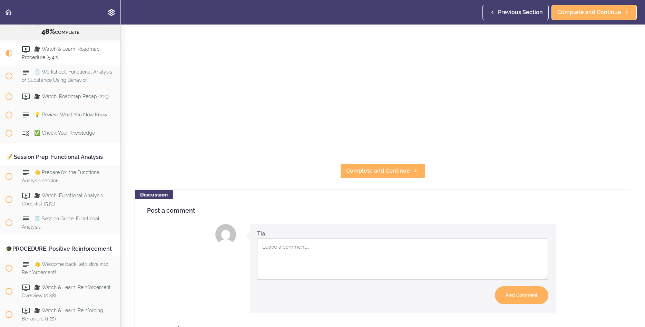
scroll to position [185, 0]
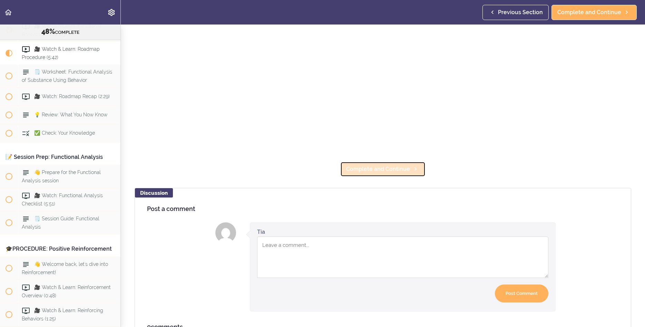
click at [313, 148] on span "Complete and Continue" at bounding box center [378, 169] width 64 height 8
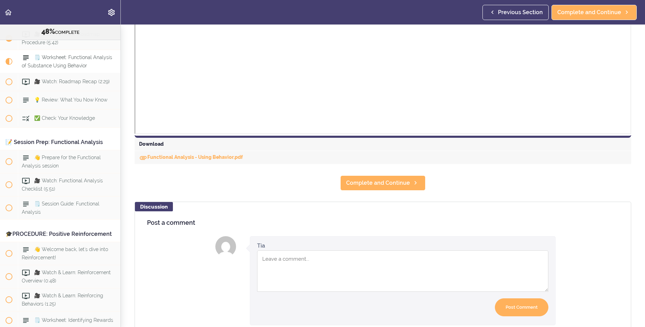
scroll to position [248, 0]
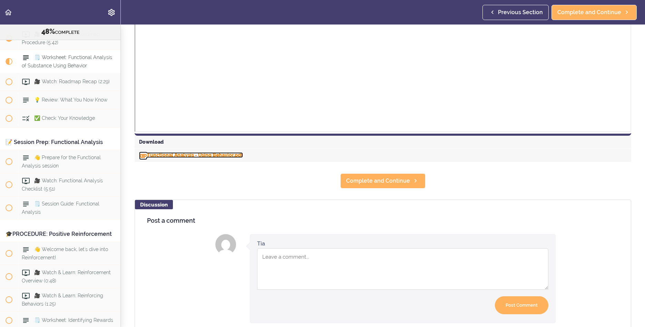
click at [189, 148] on link "Functional Analysis - Using Behavior.pdf" at bounding box center [191, 155] width 104 height 6
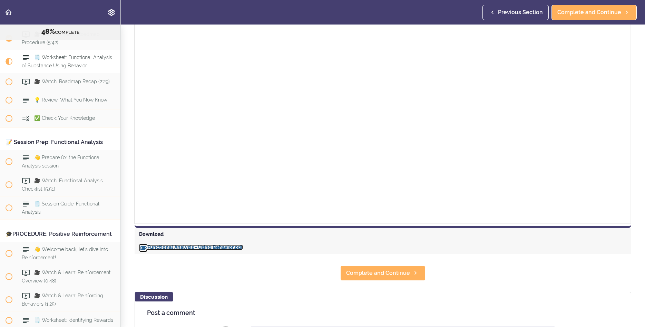
scroll to position [168, 0]
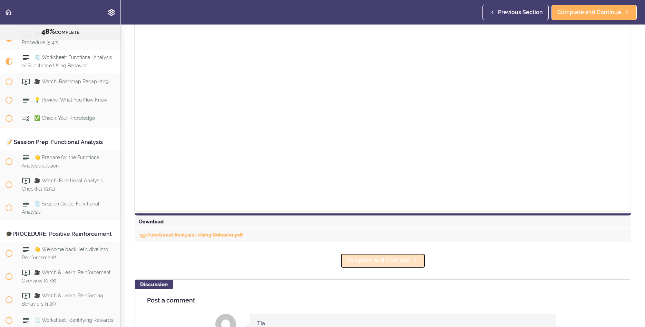
click at [313, 148] on span "Complete and Continue" at bounding box center [378, 261] width 64 height 8
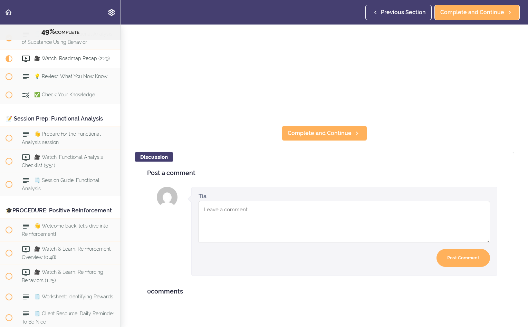
scroll to position [155, 0]
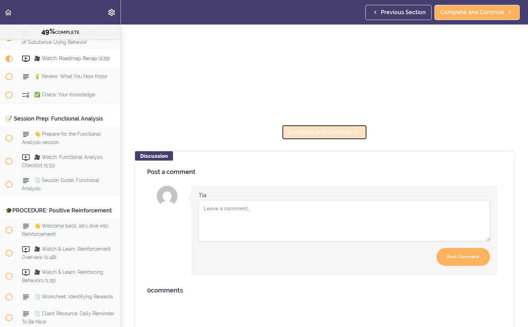
click at [312, 131] on span "Complete and Continue" at bounding box center [320, 132] width 64 height 8
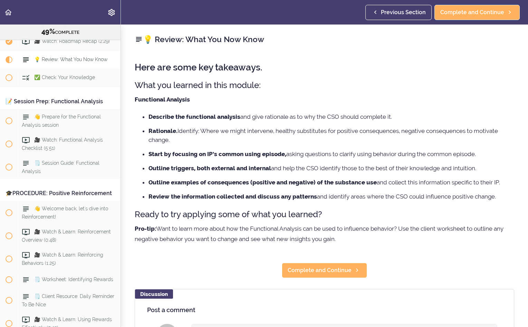
scroll to position [2301, 0]
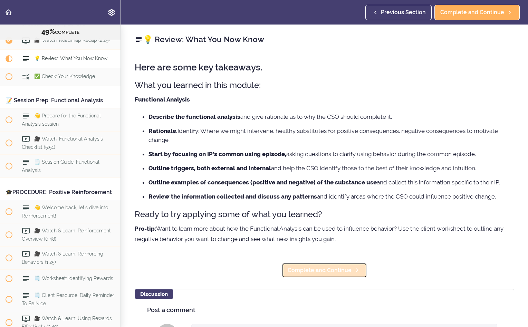
click at [313, 148] on span "Complete and Continue" at bounding box center [320, 270] width 64 height 8
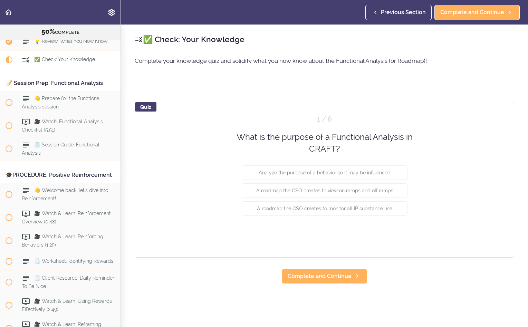
scroll to position [2319, 0]
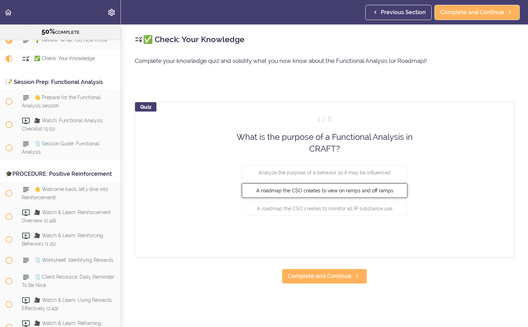
click at [301, 148] on button "A roadmap the CSO creates to view on ramps and off ramps" at bounding box center [325, 190] width 166 height 15
click at [313, 148] on button "Check" at bounding box center [393, 235] width 27 height 10
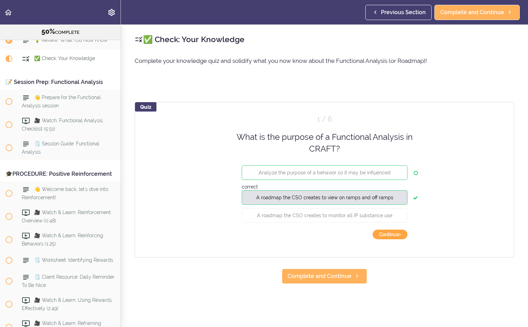
click at [313, 148] on button "Continue ›" at bounding box center [390, 235] width 35 height 10
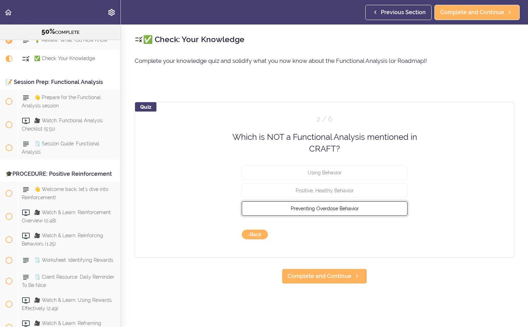
click at [313, 148] on button "Preventing Overdose Behavior" at bounding box center [325, 208] width 166 height 15
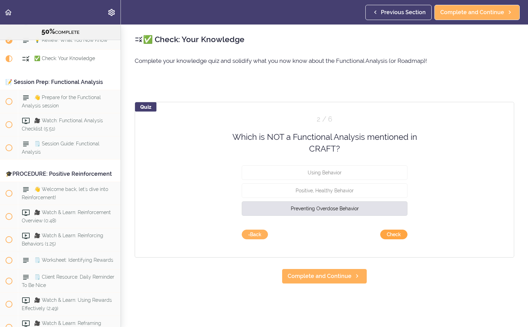
click at [313, 148] on button "Check" at bounding box center [393, 235] width 27 height 10
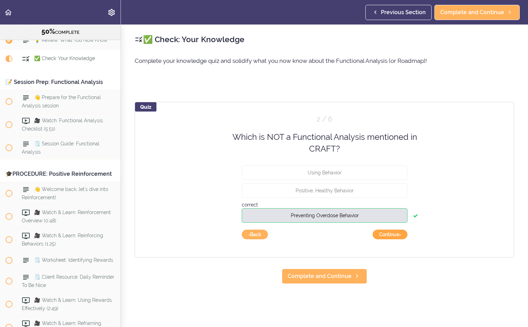
click at [313, 148] on button "Continue ›" at bounding box center [390, 235] width 35 height 10
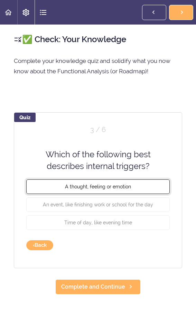
click at [108, 148] on span "A thought, feeling or emotion" at bounding box center [98, 186] width 66 height 6
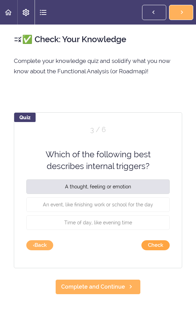
click at [161, 148] on button "Check" at bounding box center [155, 245] width 28 height 10
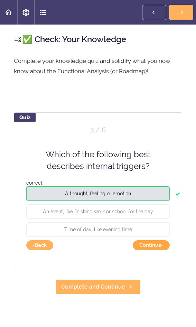
click at [161, 148] on button "Continue ›" at bounding box center [151, 245] width 37 height 10
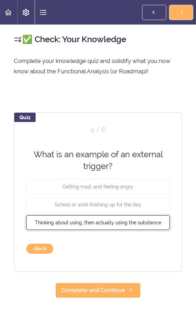
click at [135, 148] on button "Thinking about using, then actually using the substance" at bounding box center [97, 222] width 143 height 15
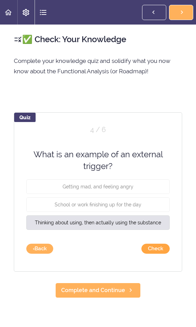
click at [161, 148] on button "Check" at bounding box center [155, 248] width 28 height 10
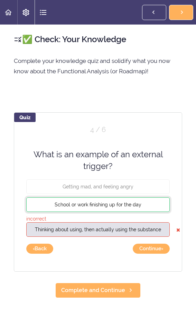
click at [145, 148] on button "School or work finishing up for the day" at bounding box center [97, 204] width 143 height 15
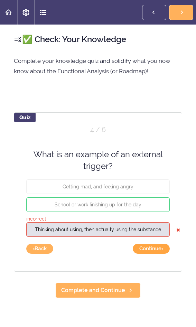
click at [138, 148] on button "Continue ›" at bounding box center [151, 248] width 37 height 10
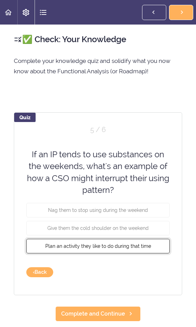
click at [70, 148] on span "Plan an activity they like to do during that time" at bounding box center [98, 246] width 106 height 6
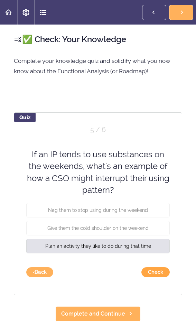
click at [150, 148] on button "Check" at bounding box center [155, 272] width 28 height 10
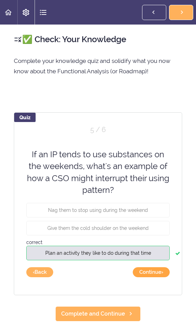
click at [150, 148] on button "Continue ›" at bounding box center [151, 272] width 37 height 10
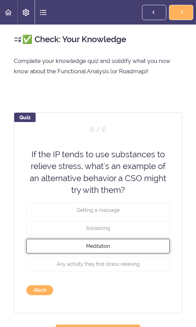
click at [109, 148] on span "Meditation" at bounding box center [98, 246] width 24 height 6
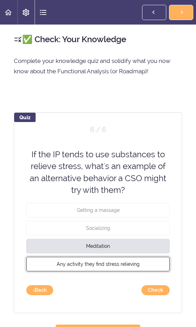
click at [107, 148] on span "Any activity they find stress relieving" at bounding box center [98, 264] width 83 height 6
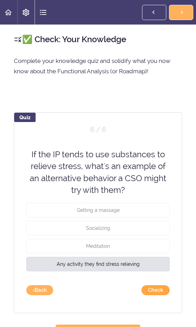
click at [160, 148] on button "Check" at bounding box center [155, 290] width 28 height 10
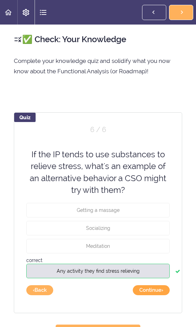
click at [157, 148] on button "Continue ›" at bounding box center [151, 290] width 37 height 10
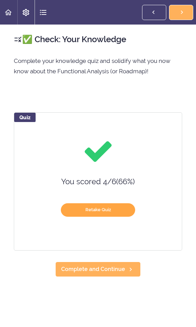
click at [101, 148] on button "Retake Quiz" at bounding box center [98, 209] width 74 height 13
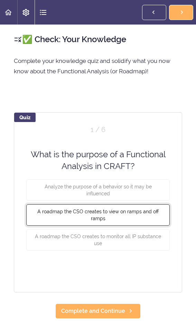
click at [96, 148] on button "A roadmap the CSO creates to view on ramps and off ramps" at bounding box center [97, 214] width 143 height 21
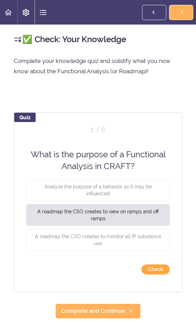
click at [156, 148] on button "Check" at bounding box center [155, 269] width 28 height 10
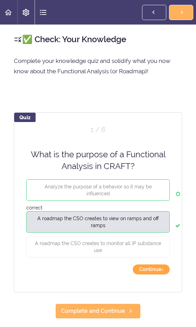
click at [151, 148] on button "Continue ›" at bounding box center [151, 269] width 37 height 10
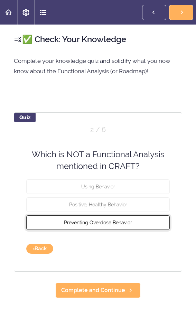
click at [101, 148] on span "Preventing Overdose Behavior" at bounding box center [98, 222] width 68 height 6
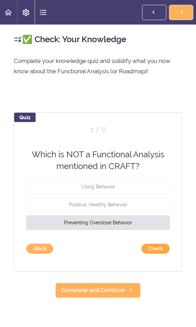
click at [146, 148] on button "Check" at bounding box center [155, 248] width 28 height 10
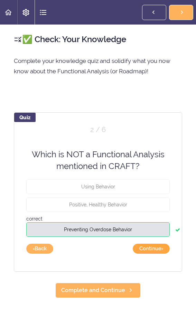
click at [151, 148] on button "Continue ›" at bounding box center [151, 248] width 37 height 10
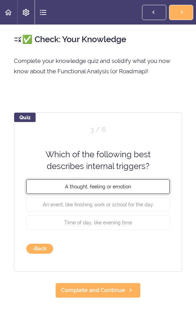
click at [123, 148] on span "A thought, feeling or emotion" at bounding box center [98, 186] width 66 height 6
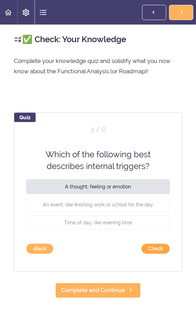
click at [157, 148] on button "Check" at bounding box center [155, 248] width 28 height 10
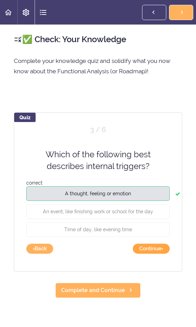
click at [154, 148] on button "Continue ›" at bounding box center [151, 248] width 37 height 10
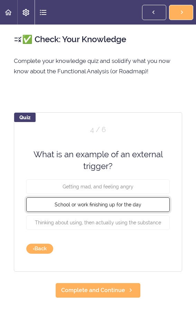
click at [90, 148] on span "School or work finishing up for the day" at bounding box center [98, 204] width 87 height 6
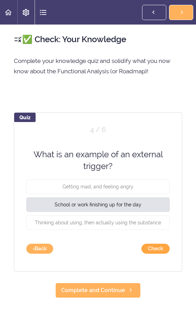
click at [161, 148] on button "Check" at bounding box center [155, 248] width 28 height 10
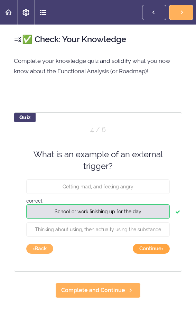
click at [156, 148] on button "Continue ›" at bounding box center [151, 248] width 37 height 10
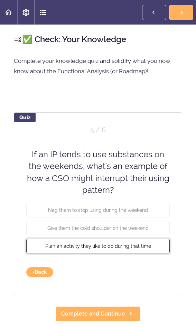
click at [77, 148] on span "Plan an activity they like to do during that time" at bounding box center [98, 246] width 106 height 6
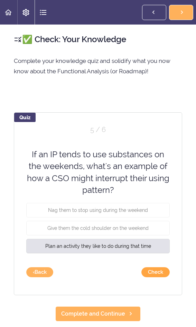
click at [157, 148] on button "Check" at bounding box center [155, 272] width 28 height 10
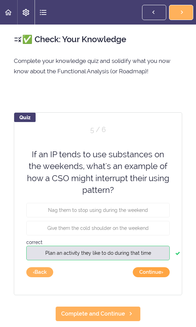
click at [157, 148] on button "Continue ›" at bounding box center [151, 272] width 37 height 10
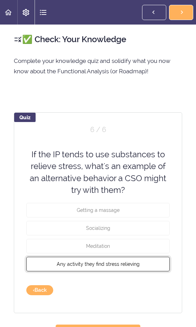
click at [86, 148] on span "Any activity they find stress relieving" at bounding box center [98, 264] width 83 height 6
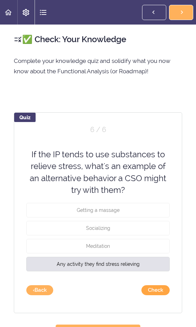
click at [158, 148] on button "Check" at bounding box center [155, 290] width 28 height 10
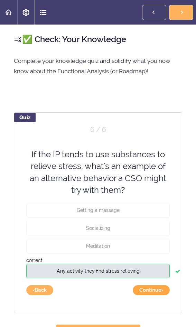
click at [155, 148] on button "Continue ›" at bounding box center [151, 290] width 37 height 10
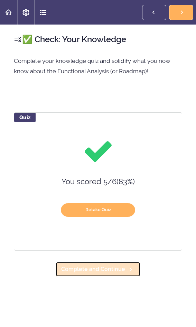
click at [100, 148] on span "Complete and Continue" at bounding box center [93, 269] width 64 height 8
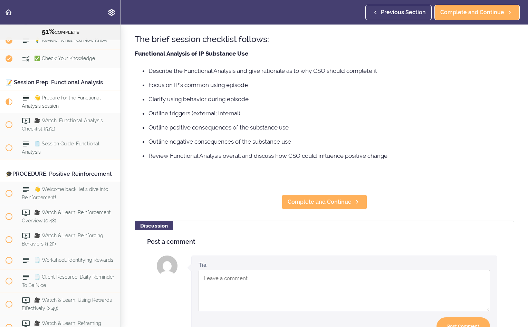
scroll to position [142, 0]
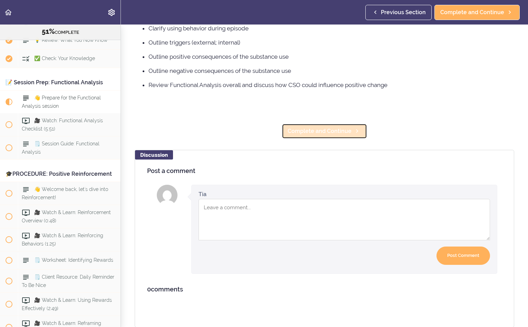
click at [313, 133] on span "Complete and Continue" at bounding box center [320, 131] width 64 height 8
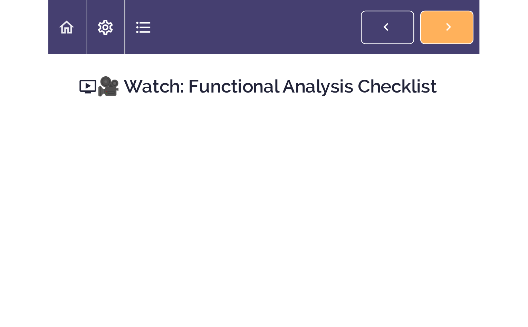
scroll to position [2383, 0]
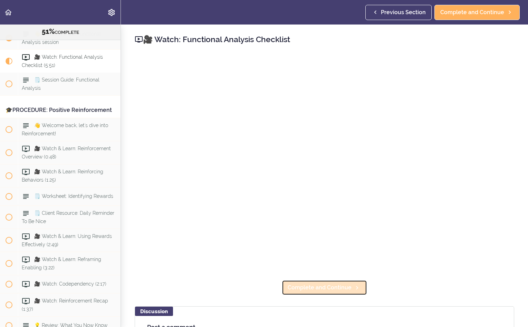
click at [309, 148] on span "Complete and Continue" at bounding box center [320, 288] width 64 height 8
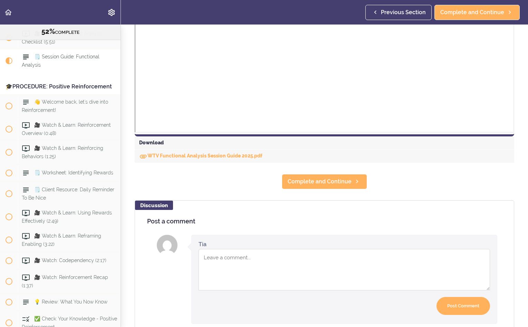
scroll to position [248, 0]
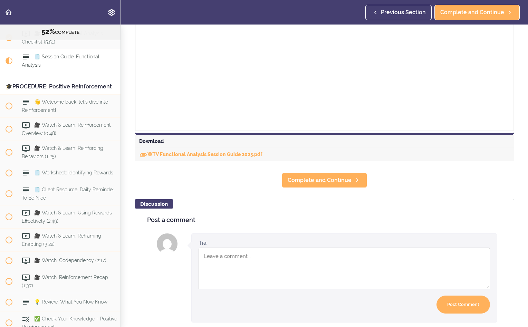
click at [199, 148] on div "WTV Functional Analysis Session Guide 2025.pdf" at bounding box center [325, 154] width 380 height 13
click at [196, 148] on link "WTV Functional Analysis Session Guide 2025.pdf" at bounding box center [200, 155] width 123 height 6
click at [313, 148] on span "Complete and Continue" at bounding box center [320, 180] width 64 height 8
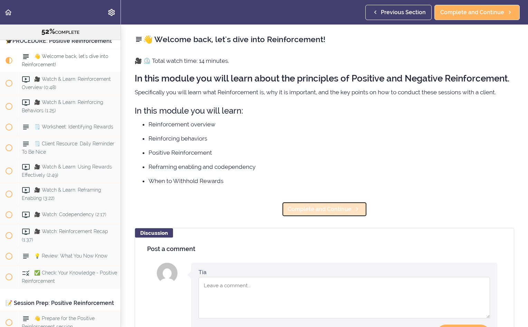
click at [309, 148] on span "Complete and Continue" at bounding box center [320, 209] width 64 height 8
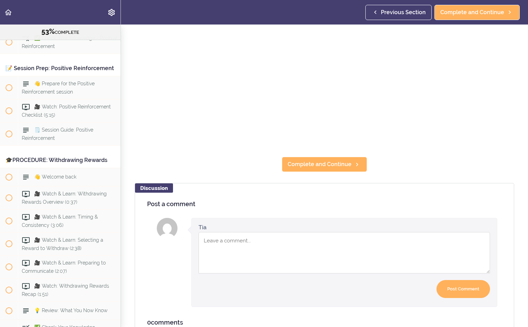
scroll to position [124, 0]
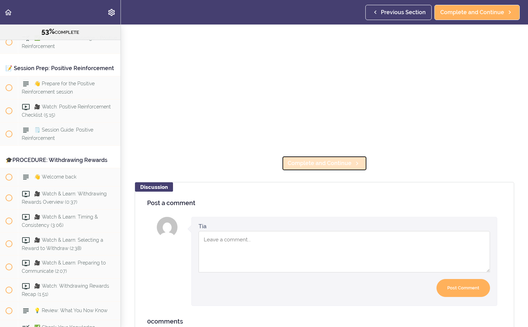
click at [313, 148] on span "Complete and Continue" at bounding box center [320, 163] width 64 height 8
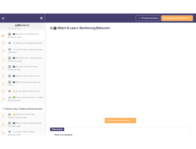
scroll to position [2499, 0]
